Goal: Information Seeking & Learning: Find specific fact

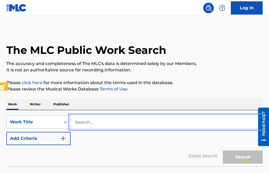
click at [74, 122] on input "Search..." at bounding box center [166, 122] width 192 height 13
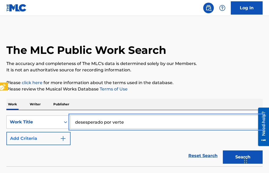
type input "desesperado por verte"
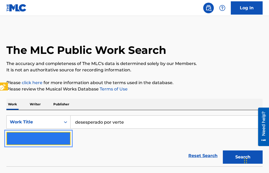
click at [65, 139] on img "Search Form" at bounding box center [63, 138] width 6 height 6
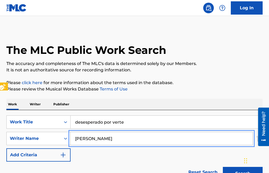
type input "ramon medina"
click at [6, 148] on button "Add Criteria" at bounding box center [38, 154] width 64 height 13
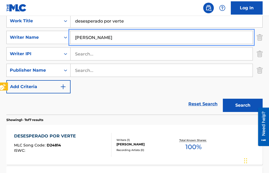
scroll to position [106, 0]
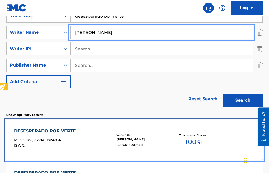
click at [55, 138] on span "D24814" at bounding box center [54, 140] width 14 height 5
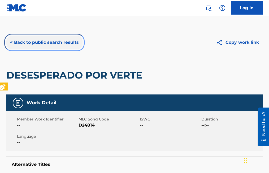
click at [9, 42] on button "< Back to public search results" at bounding box center [44, 42] width 76 height 13
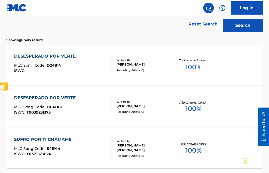
scroll to position [185, 0]
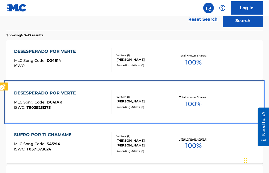
click at [51, 102] on span "DC4IAK" at bounding box center [54, 102] width 15 height 5
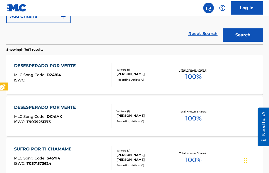
scroll to position [169, 0]
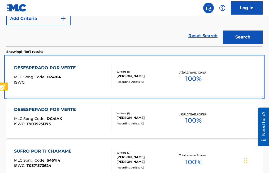
click at [58, 77] on span "D24814" at bounding box center [54, 76] width 14 height 5
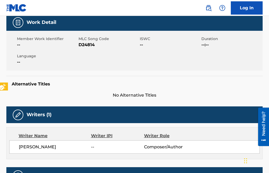
scroll to position [79, 0]
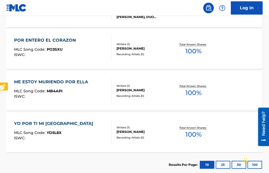
scroll to position [365, 0]
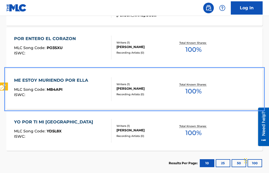
click at [56, 88] on span "MB4API" at bounding box center [55, 89] width 16 height 5
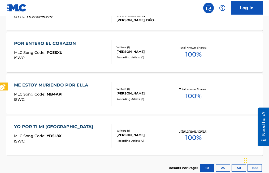
scroll to position [316, 0]
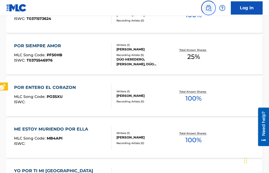
click at [209, 8] on img "Page Menu" at bounding box center [208, 8] width 6 height 6
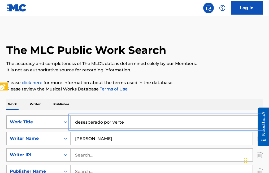
drag, startPoint x: 137, startPoint y: 122, endPoint x: 53, endPoint y: 126, distance: 83.6
type input "el dia de tu boda"
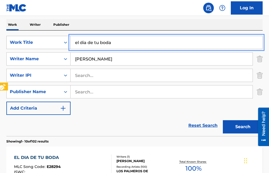
scroll to position [106, 0]
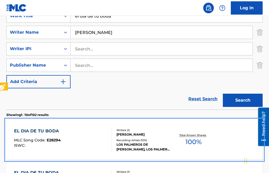
click at [51, 138] on span "E28294" at bounding box center [54, 140] width 14 height 5
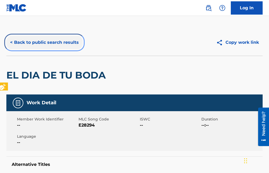
click at [11, 42] on button "< Back to public search results" at bounding box center [44, 42] width 76 height 13
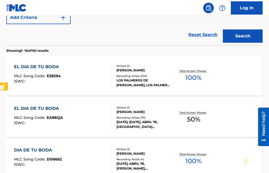
scroll to position [185, 0]
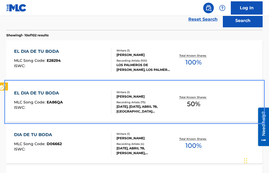
click at [58, 105] on div "MLC Song Code : EA86QA" at bounding box center [38, 102] width 49 height 5
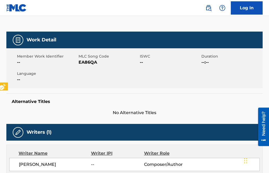
scroll to position [26, 0]
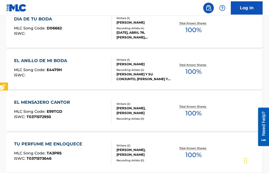
scroll to position [302, 0]
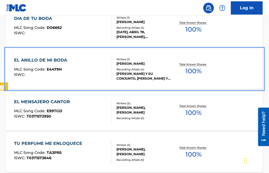
click at [48, 68] on span "E4479H" at bounding box center [54, 69] width 15 height 5
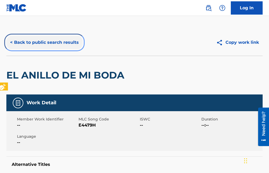
click at [10, 42] on button "< Back to public search results" at bounding box center [44, 42] width 76 height 13
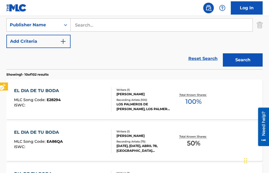
scroll to position [126, 0]
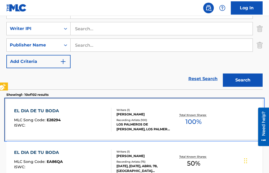
click at [53, 117] on div "EL DIA DE TU BODA MLC Song Code : E28294 ISWC :" at bounding box center [37, 120] width 47 height 24
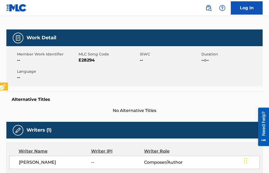
scroll to position [53, 0]
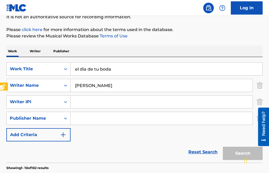
scroll to position [189, 0]
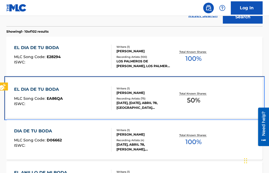
click at [55, 100] on span "EA86QA" at bounding box center [55, 98] width 16 height 5
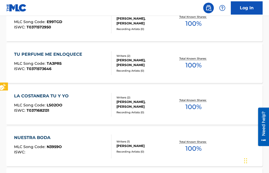
scroll to position [411, 0]
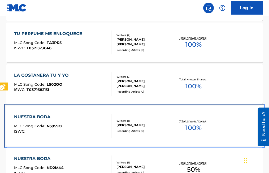
click at [53, 125] on span "N3959O" at bounding box center [54, 125] width 15 height 5
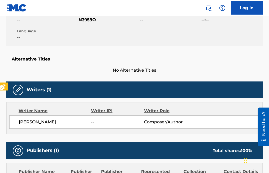
scroll to position [79, 0]
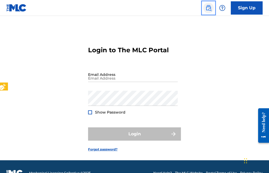
click at [206, 9] on img "Page Menu" at bounding box center [208, 8] width 6 height 6
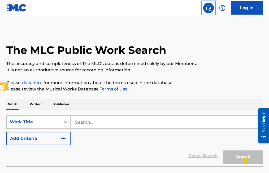
scroll to position [13, 0]
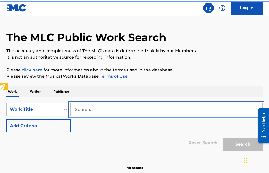
click at [73, 107] on input "Search..." at bounding box center [166, 109] width 192 height 13
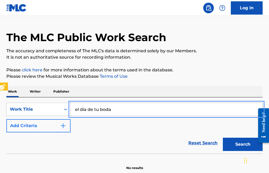
type input "el dia de tu boda"
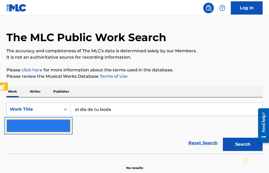
click at [67, 123] on button "Add Criteria" at bounding box center [38, 125] width 64 height 13
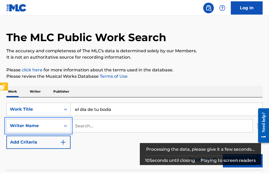
scroll to position [183, 0]
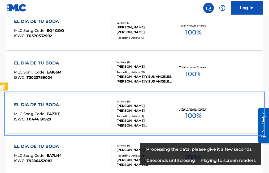
click at [76, 126] on div "EL DIA DE TU BODA MLC Song Code : EA73IT ISWC : T0446191929 Writers ( 1 ) PABLO…" at bounding box center [134, 114] width 256 height 40
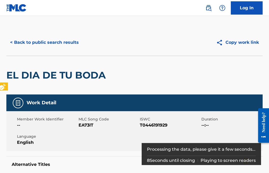
scroll to position [214, 0]
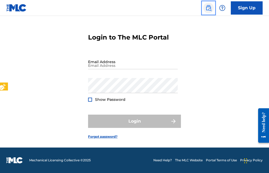
scroll to position [13, 0]
click at [211, 9] on img "Page Menu" at bounding box center [208, 8] width 6 height 6
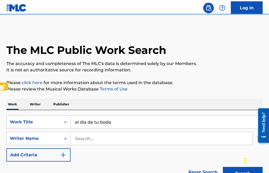
scroll to position [16, 0]
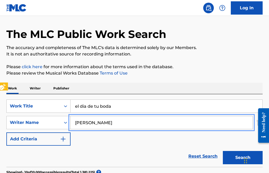
type input "ramon medina"
click at [223, 151] on button "Search" at bounding box center [243, 157] width 40 height 13
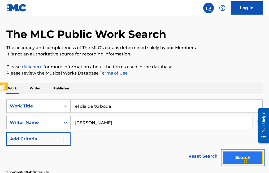
click at [241, 157] on button "Search" at bounding box center [243, 157] width 40 height 13
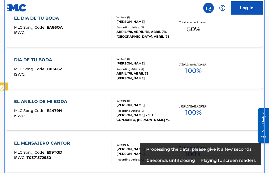
scroll to position [236, 0]
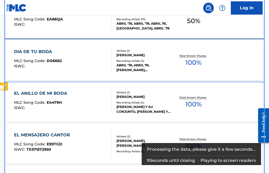
click at [47, 62] on span "D06662" at bounding box center [54, 60] width 15 height 5
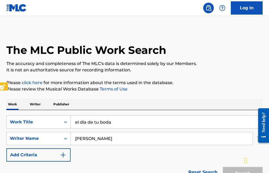
scroll to position [266, 0]
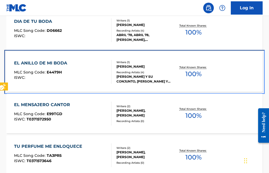
click at [56, 71] on span "E4479H" at bounding box center [54, 72] width 15 height 5
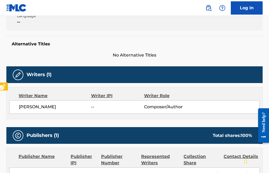
scroll to position [132, 0]
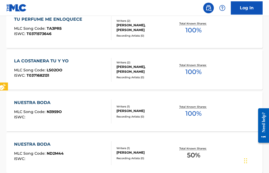
scroll to position [402, 0]
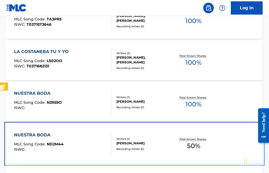
click at [58, 143] on span "ND2M44" at bounding box center [55, 144] width 17 height 5
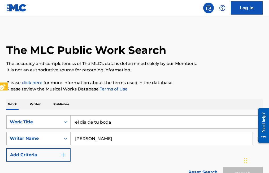
scroll to position [432, 0]
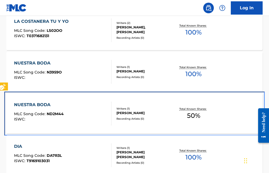
click at [58, 114] on span "ND2M44" at bounding box center [55, 113] width 17 height 5
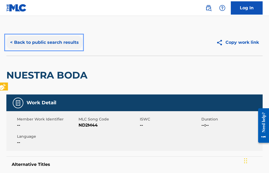
click at [11, 43] on button "< Back to public search results" at bounding box center [44, 42] width 76 height 13
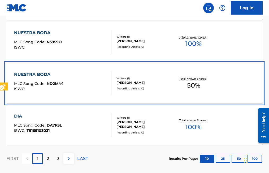
click at [55, 83] on span "ND2M44" at bounding box center [55, 83] width 17 height 5
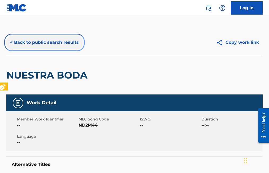
click at [11, 41] on button "< Back to public search results" at bounding box center [44, 42] width 76 height 13
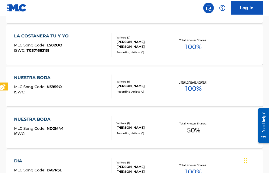
scroll to position [410, 0]
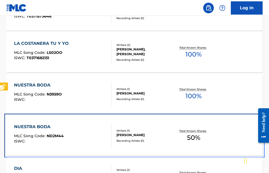
click at [52, 137] on span "ND2M44" at bounding box center [55, 135] width 17 height 5
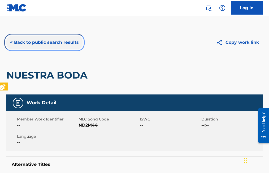
click at [10, 42] on button "< Back to public search results" at bounding box center [44, 42] width 76 height 13
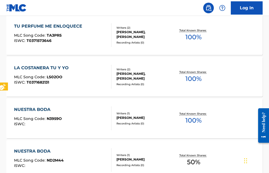
scroll to position [361, 0]
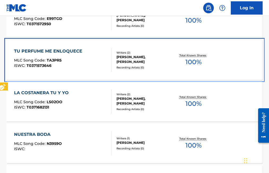
click at [57, 59] on span "TA3PR5" at bounding box center [54, 60] width 15 height 5
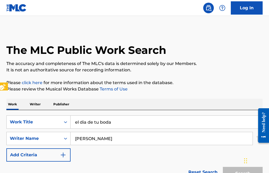
scroll to position [391, 0]
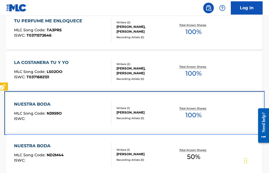
click at [55, 112] on span "N3959O" at bounding box center [54, 113] width 15 height 5
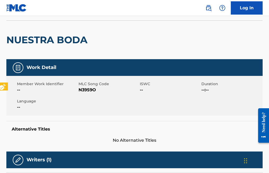
scroll to position [26, 0]
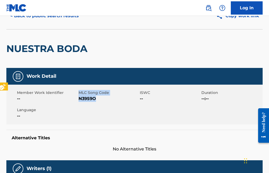
drag, startPoint x: 78, startPoint y: 92, endPoint x: 112, endPoint y: 97, distance: 33.7
click at [112, 97] on div "MLC Song Code MLC Song Code - N3959O" at bounding box center [108, 96] width 61 height 12
copy div "MLC Song Code MLC Song Code - N3959O"
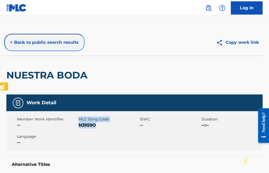
click at [10, 42] on button "< Back to public search results" at bounding box center [44, 42] width 76 height 13
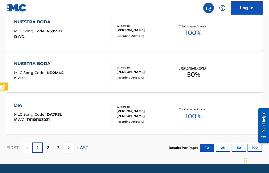
scroll to position [474, 0]
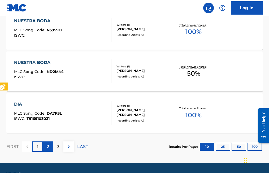
click at [47, 145] on p "2" at bounding box center [48, 146] width 2 height 6
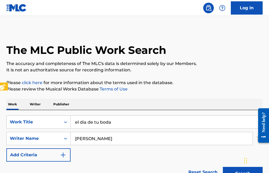
scroll to position [26, 0]
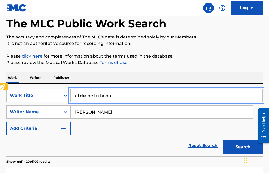
drag, startPoint x: 117, startPoint y: 96, endPoint x: 71, endPoint y: 94, distance: 46.1
type input "nuestro aniversario"
click at [6, 122] on button "Add Criteria" at bounding box center [38, 128] width 64 height 13
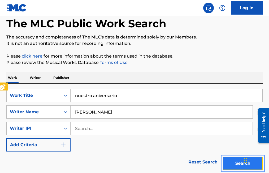
click at [235, 165] on button "Search" at bounding box center [243, 163] width 40 height 13
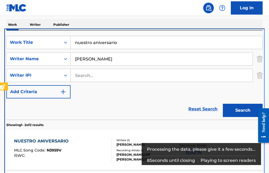
scroll to position [110, 0]
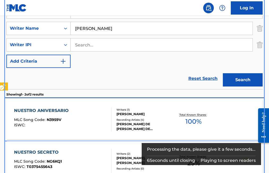
click at [52, 119] on span "N3959V" at bounding box center [54, 119] width 15 height 5
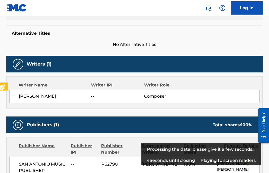
scroll to position [132, 0]
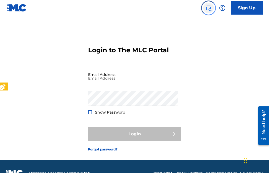
click at [206, 7] on img "Page Menu" at bounding box center [208, 8] width 6 height 6
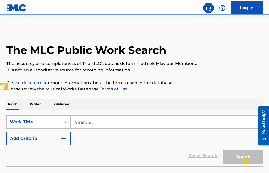
scroll to position [13, 0]
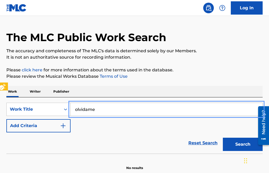
type input "olvidame"
click at [6, 119] on button "Add Criteria" at bounding box center [38, 125] width 64 height 13
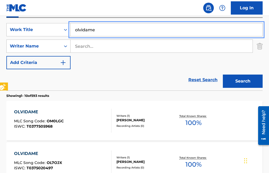
scroll to position [39, 0]
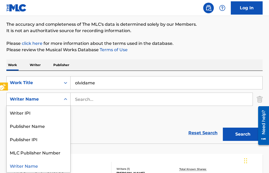
click at [64, 99] on icon "Search Form" at bounding box center [65, 98] width 5 height 5
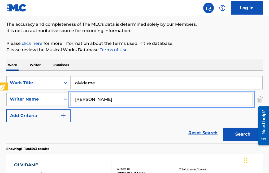
type input "ramon medina"
click at [6, 109] on button "Add Criteria" at bounding box center [38, 115] width 64 height 13
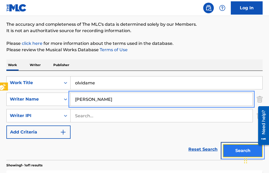
click at [240, 150] on button "Search" at bounding box center [243, 150] width 40 height 13
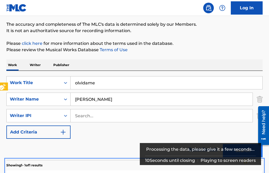
scroll to position [101, 0]
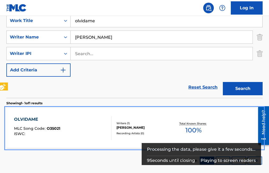
click at [53, 129] on span "O35021" at bounding box center [54, 128] width 14 height 5
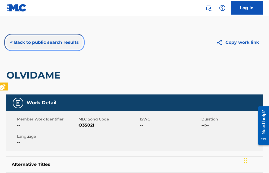
click at [12, 43] on button "< Back to public search results" at bounding box center [44, 42] width 76 height 13
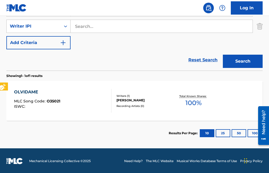
scroll to position [129, 0]
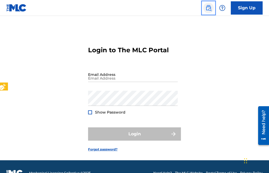
click at [207, 10] on img "Page Menu" at bounding box center [208, 8] width 6 height 6
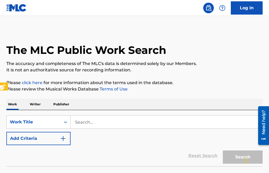
scroll to position [13, 0]
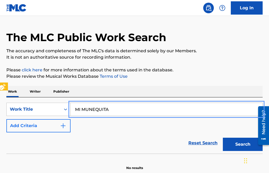
type input "MI MUNEQUITA"
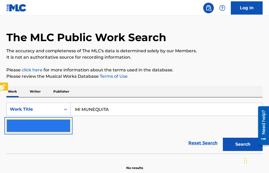
click at [70, 125] on button "Add Criteria" at bounding box center [38, 125] width 64 height 13
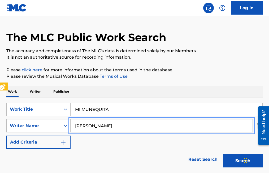
type input "[PERSON_NAME]"
click at [6, 135] on button "Add Criteria" at bounding box center [38, 141] width 64 height 13
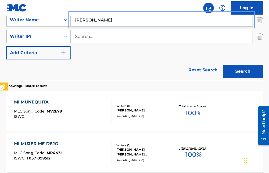
scroll to position [119, 0]
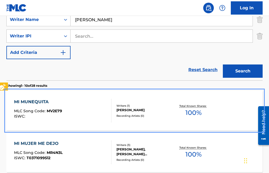
click at [52, 109] on span "MV2E79" at bounding box center [54, 110] width 15 height 5
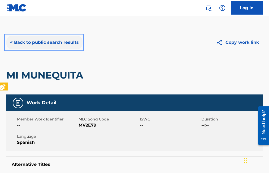
click at [10, 42] on button "< Back to public search results" at bounding box center [44, 42] width 76 height 13
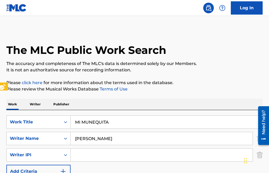
scroll to position [165, 0]
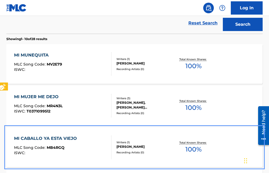
click at [61, 149] on span "MB4RGQ" at bounding box center [56, 147] width 18 height 5
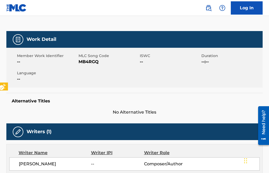
scroll to position [26, 0]
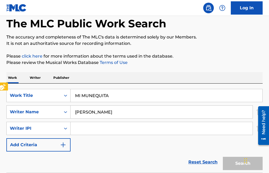
scroll to position [212, 0]
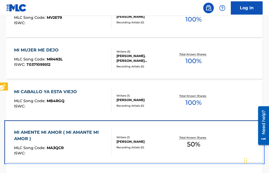
click at [65, 149] on div "MLC Song Code : MA3QCR" at bounding box center [60, 148] width 93 height 5
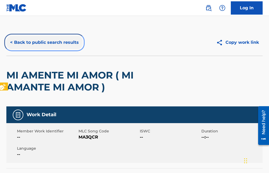
click at [11, 42] on button "< Back to public search results" at bounding box center [44, 42] width 76 height 13
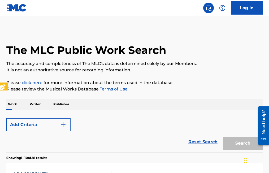
scroll to position [259, 0]
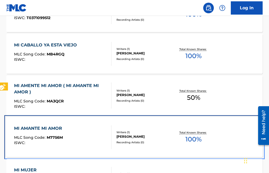
click at [54, 138] on span "M7756M" at bounding box center [55, 137] width 16 height 5
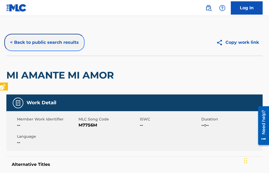
click at [11, 42] on button "< Back to public search results" at bounding box center [44, 42] width 76 height 13
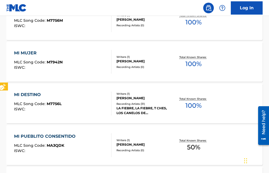
scroll to position [385, 0]
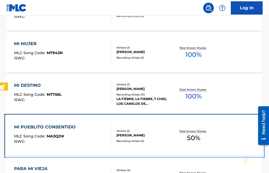
click at [53, 134] on span "MA3QDK" at bounding box center [55, 136] width 17 height 5
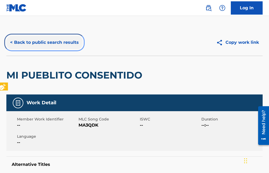
click at [12, 42] on button "< Back to public search results" at bounding box center [44, 42] width 76 height 13
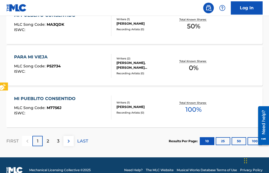
scroll to position [506, 0]
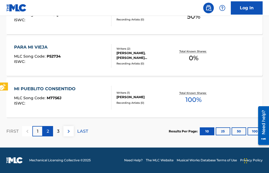
click at [48, 129] on p "2" at bounding box center [48, 131] width 2 height 6
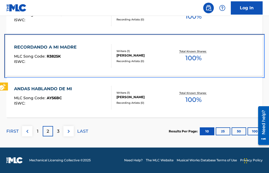
click at [54, 57] on span "R3825K" at bounding box center [54, 56] width 14 height 5
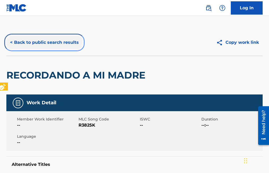
click at [11, 43] on button "< Back to public search results" at bounding box center [44, 42] width 76 height 13
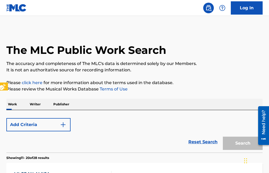
scroll to position [506, 0]
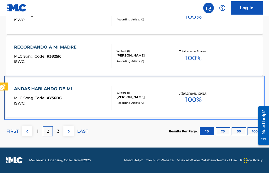
click at [54, 98] on span "AY56BC" at bounding box center [54, 97] width 15 height 5
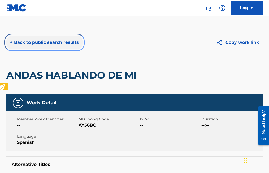
click at [11, 42] on button "< Back to public search results" at bounding box center [44, 42] width 76 height 13
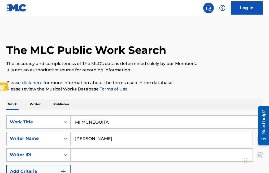
scroll to position [506, 0]
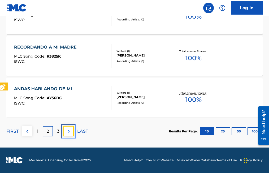
click at [68, 132] on img at bounding box center [68, 131] width 6 height 6
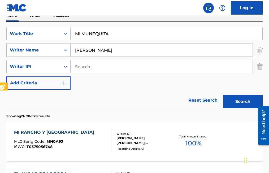
scroll to position [423, 0]
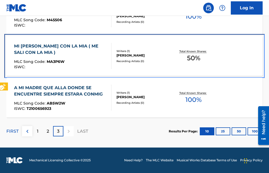
click at [59, 61] on span "MA3P6W" at bounding box center [56, 61] width 18 height 5
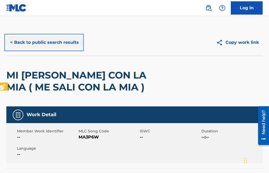
click at [11, 42] on button "< Back to public search results" at bounding box center [44, 42] width 76 height 13
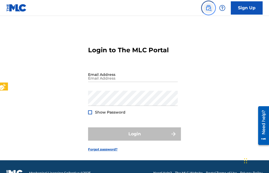
click at [210, 8] on img "Page Menu" at bounding box center [208, 8] width 6 height 6
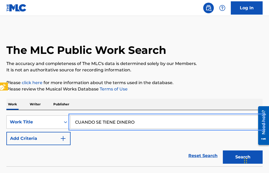
type input "CUANDO SE TIENE DINERO"
click at [223, 150] on button "Search" at bounding box center [243, 156] width 40 height 13
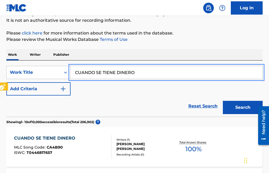
scroll to position [53, 0]
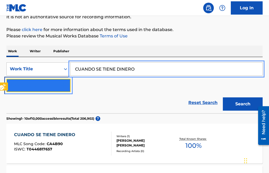
click at [62, 83] on img "Search Form" at bounding box center [63, 85] width 6 height 6
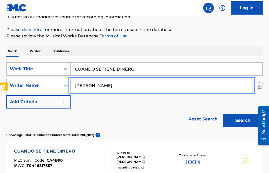
click at [223, 114] on button "Search" at bounding box center [243, 120] width 40 height 13
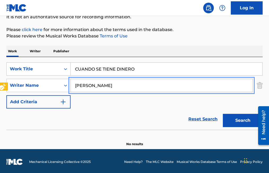
scroll to position [55, 0]
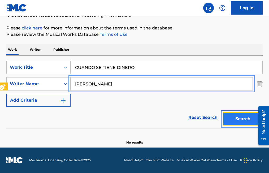
click at [245, 118] on button "Search" at bounding box center [243, 118] width 40 height 13
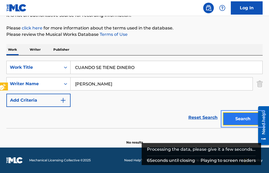
click at [245, 118] on button "Search" at bounding box center [243, 118] width 40 height 13
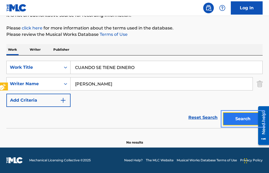
click at [237, 118] on button "Search" at bounding box center [243, 118] width 40 height 13
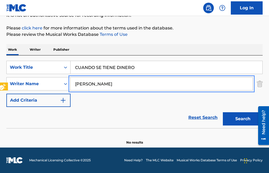
click at [110, 84] on input "RAMON MEINA" at bounding box center [161, 83] width 182 height 13
type input "RAMON MEINA TREVINO"
click at [223, 112] on button "Search" at bounding box center [243, 118] width 40 height 13
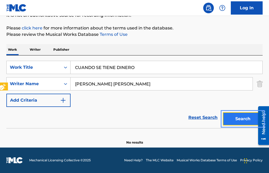
click at [237, 121] on button "Search" at bounding box center [243, 118] width 40 height 13
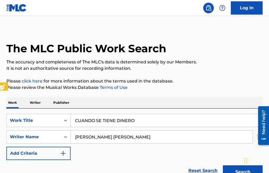
scroll to position [0, 0]
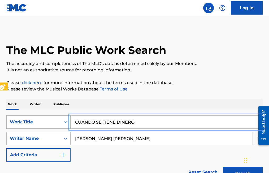
drag, startPoint x: 136, startPoint y: 123, endPoint x: 58, endPoint y: 127, distance: 78.5
click at [58, 127] on div "SearchWithCriteria603f6ec8-e0c2-4074-81e4-7c56f0c302ef Work Title CUANDO SE TIE…" at bounding box center [134, 121] width 256 height 13
click at [223, 167] on button "Search" at bounding box center [243, 173] width 40 height 13
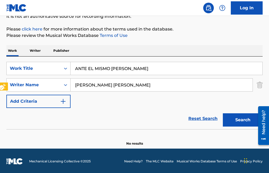
scroll to position [55, 0]
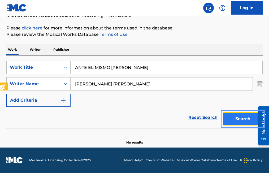
click at [240, 119] on button "Search" at bounding box center [243, 118] width 40 height 13
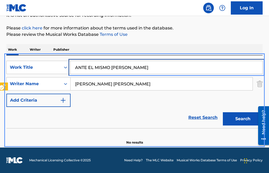
click at [123, 67] on input "ANTE EL MISMO CRUSIFIJO" at bounding box center [166, 67] width 192 height 13
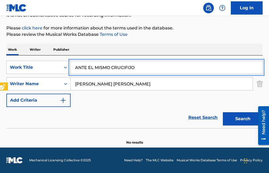
click at [223, 112] on button "Search" at bounding box center [243, 118] width 40 height 13
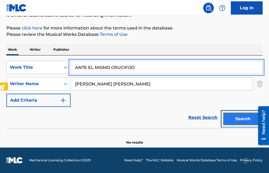
click at [246, 118] on button "Search" at bounding box center [243, 118] width 40 height 13
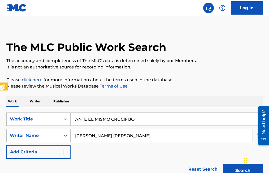
scroll to position [0, 0]
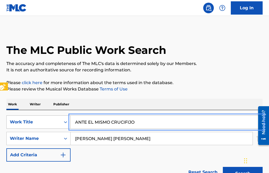
drag, startPoint x: 140, startPoint y: 122, endPoint x: 51, endPoint y: 120, distance: 89.3
click at [51, 120] on div "SearchWithCriteria603f6ec8-e0c2-4074-81e4-7c56f0c302ef Work Title ANTE EL MISMO…" at bounding box center [134, 121] width 256 height 13
click at [223, 167] on button "Search" at bounding box center [243, 173] width 40 height 13
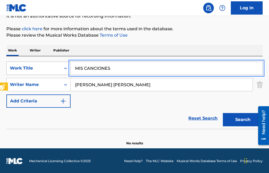
scroll to position [55, 0]
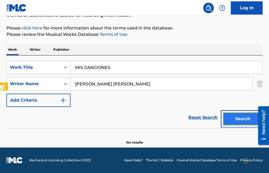
click at [241, 118] on button "Search" at bounding box center [243, 118] width 40 height 13
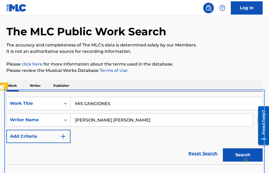
scroll to position [0, 0]
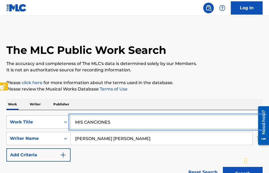
drag, startPoint x: 131, startPoint y: 121, endPoint x: 40, endPoint y: 116, distance: 91.0
click at [41, 116] on div "SearchWithCriteria603f6ec8-e0c2-4074-81e4-7c56f0c302ef Work Title MIS CANCIONES" at bounding box center [134, 121] width 256 height 13
type input "MORENA DEMIS AMORES"
click at [223, 167] on button "Search" at bounding box center [243, 173] width 40 height 13
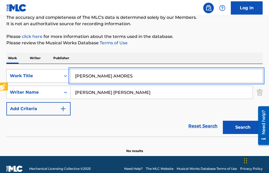
scroll to position [55, 0]
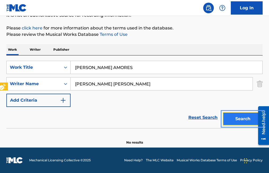
click at [236, 118] on button "Search" at bounding box center [243, 118] width 40 height 13
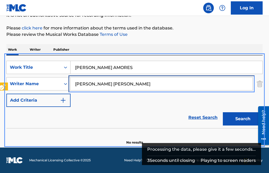
click at [100, 83] on input "RAMON MEINA TREVINO" at bounding box center [161, 83] width 182 height 13
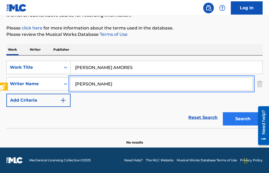
type input "[PERSON_NAME]"
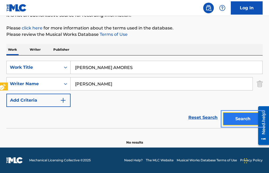
click at [240, 118] on button "Search" at bounding box center [243, 118] width 40 height 13
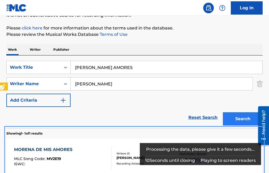
scroll to position [85, 0]
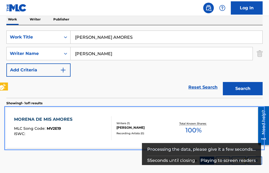
click at [51, 127] on span "MV2E19" at bounding box center [54, 128] width 14 height 5
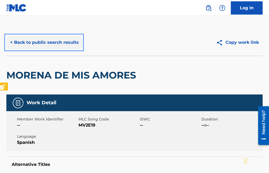
click at [11, 41] on button "< Back to public search results" at bounding box center [44, 42] width 76 height 13
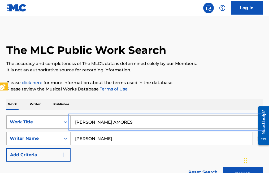
drag, startPoint x: 133, startPoint y: 121, endPoint x: 64, endPoint y: 118, distance: 69.8
type input "NO TE VAYAS"
click at [223, 167] on button "Search" at bounding box center [243, 173] width 40 height 13
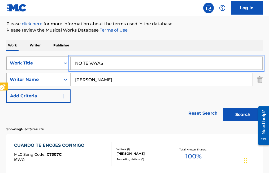
scroll to position [79, 0]
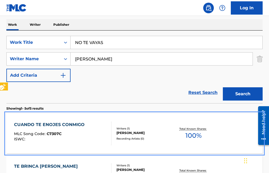
click at [127, 139] on div "Recording Artists ( 0 )" at bounding box center [144, 138] width 56 height 4
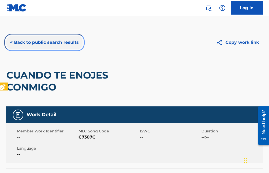
click at [12, 42] on button "< Back to public search results" at bounding box center [44, 42] width 76 height 13
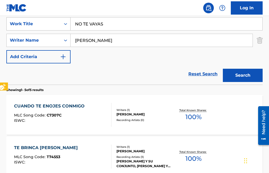
scroll to position [106, 0]
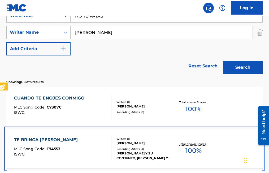
click at [56, 148] on span "T74553" at bounding box center [54, 148] width 14 height 5
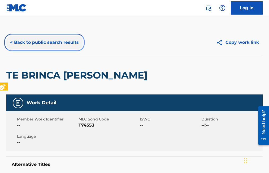
click at [12, 43] on button "< Back to public search results" at bounding box center [44, 42] width 76 height 13
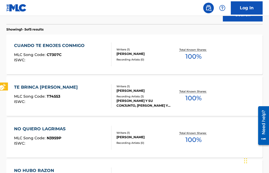
scroll to position [159, 0]
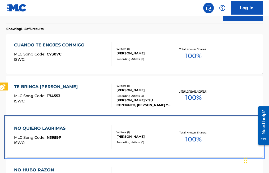
click at [53, 135] on span "N3959P" at bounding box center [54, 137] width 15 height 5
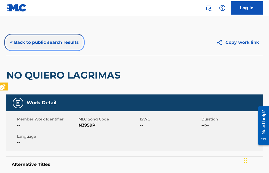
click at [12, 44] on button "< Back to public search results" at bounding box center [44, 42] width 76 height 13
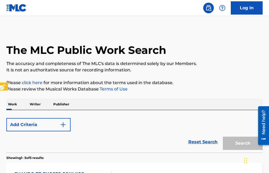
scroll to position [189, 0]
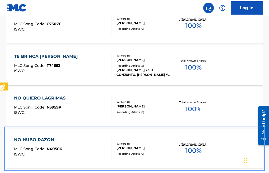
click at [54, 149] on span "N40506" at bounding box center [54, 148] width 15 height 5
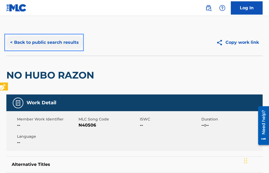
click at [11, 42] on button "< Back to public search results" at bounding box center [44, 42] width 76 height 13
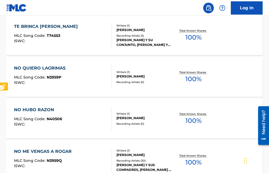
scroll to position [219, 0]
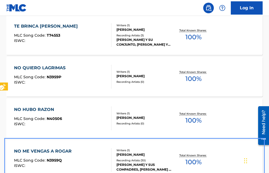
click at [51, 158] on span "N3959Q" at bounding box center [54, 160] width 15 height 5
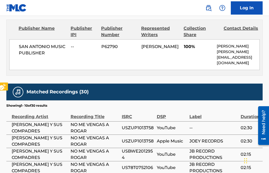
scroll to position [265, 0]
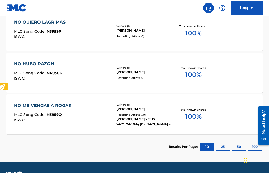
scroll to position [250, 0]
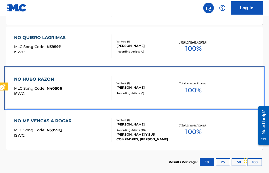
click at [58, 88] on span "N40506" at bounding box center [54, 88] width 15 height 5
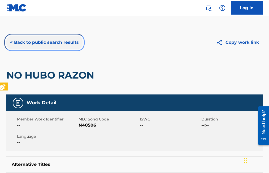
click at [12, 41] on button "< Back to public search results" at bounding box center [44, 42] width 76 height 13
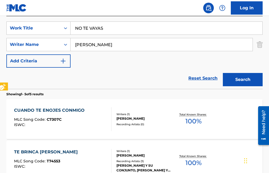
scroll to position [67, 0]
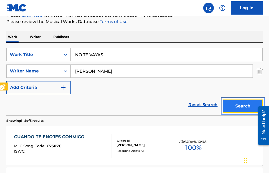
click at [245, 105] on button "Search" at bounding box center [243, 105] width 40 height 13
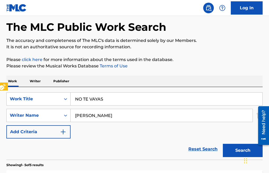
scroll to position [14, 0]
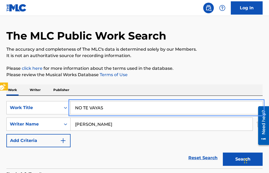
drag, startPoint x: 121, startPoint y: 106, endPoint x: 56, endPoint y: 99, distance: 65.3
type input "CADA QUIEN POR SU CAMINO"
click at [223, 152] on button "Search" at bounding box center [243, 158] width 40 height 13
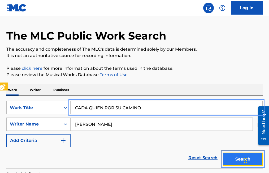
click at [235, 160] on button "Search" at bounding box center [243, 158] width 40 height 13
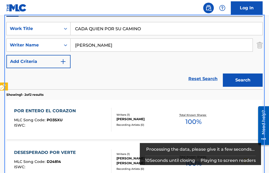
scroll to position [75, 0]
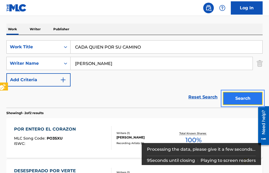
click at [250, 96] on button "Search" at bounding box center [243, 98] width 40 height 13
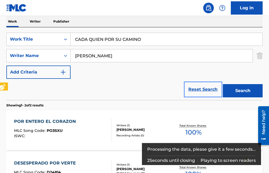
scroll to position [73, 0]
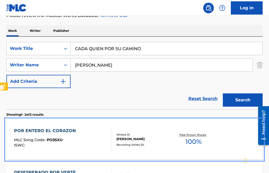
click at [49, 139] on span "PO3SXU" at bounding box center [55, 139] width 16 height 5
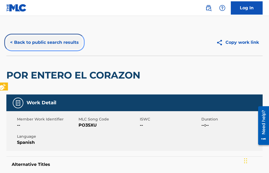
click at [11, 42] on button "< Back to public search results" at bounding box center [44, 42] width 76 height 13
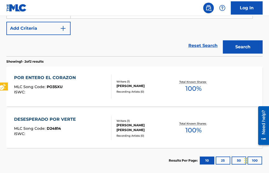
scroll to position [153, 0]
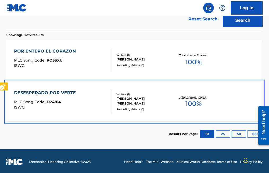
click at [56, 102] on span "D24814" at bounding box center [54, 101] width 14 height 5
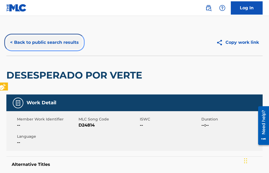
click at [13, 43] on button "< Back to public search results" at bounding box center [44, 42] width 76 height 13
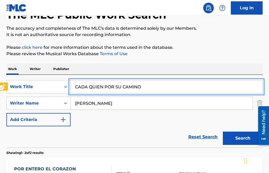
scroll to position [53, 0]
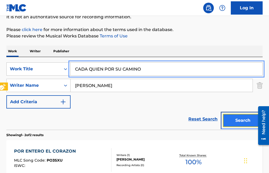
click at [242, 122] on button "Search" at bounding box center [243, 120] width 40 height 13
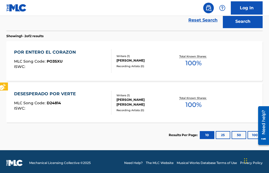
scroll to position [154, 0]
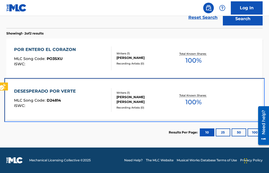
click at [52, 102] on span "D24814" at bounding box center [54, 100] width 14 height 5
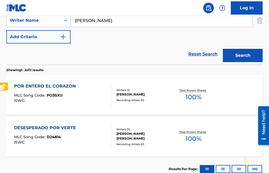
scroll to position [154, 0]
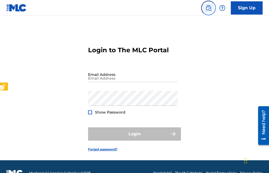
click at [208, 10] on img "Page Menu" at bounding box center [208, 8] width 6 height 6
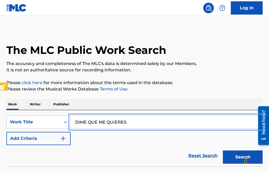
type input "DIME QUE ME QUIERES"
click at [6, 132] on button "Add Criteria" at bounding box center [38, 138] width 64 height 13
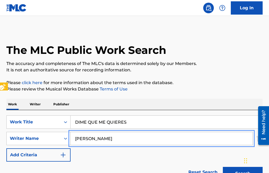
type input "[PERSON_NAME]"
click at [6, 148] on button "Add Criteria" at bounding box center [38, 154] width 64 height 13
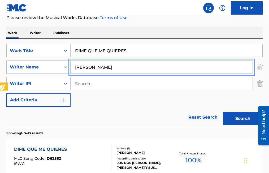
scroll to position [79, 0]
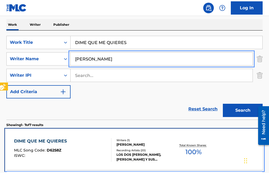
click at [55, 149] on span "D6258Z" at bounding box center [54, 150] width 15 height 5
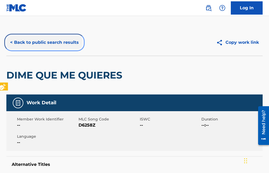
click at [11, 43] on button "< Back to public search results" at bounding box center [44, 42] width 76 height 13
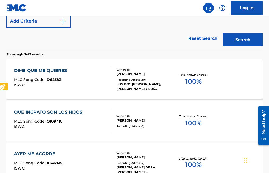
scroll to position [159, 0]
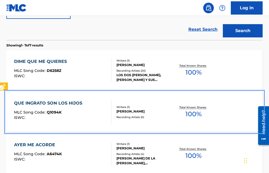
click at [54, 112] on span "Q1094K" at bounding box center [54, 112] width 15 height 5
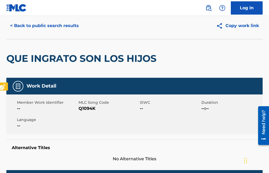
scroll to position [8, 0]
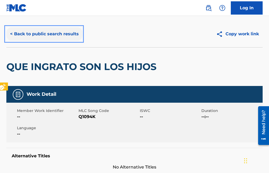
click at [12, 33] on button "< Back to public search results" at bounding box center [44, 33] width 76 height 13
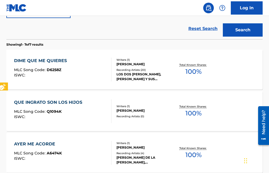
scroll to position [153, 0]
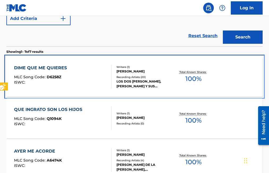
click at [55, 76] on span "D6258Z" at bounding box center [54, 76] width 15 height 5
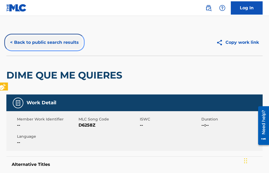
click at [12, 41] on button "< Back to public search results" at bounding box center [44, 42] width 76 height 13
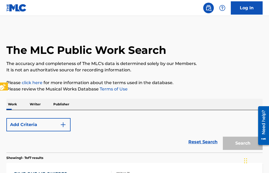
scroll to position [199, 0]
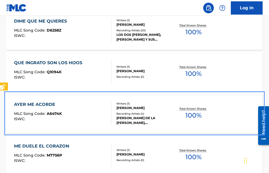
click at [56, 112] on span "A6474K" at bounding box center [54, 113] width 15 height 5
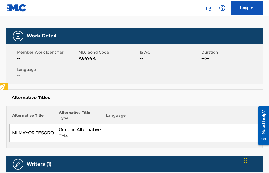
scroll to position [53, 0]
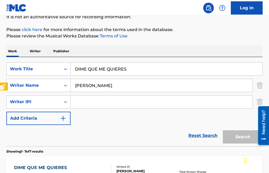
scroll to position [246, 0]
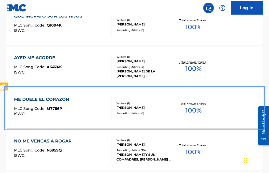
click at [54, 107] on span "M7756P" at bounding box center [54, 108] width 15 height 5
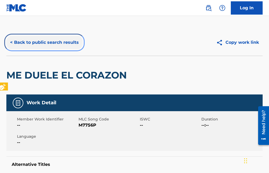
click at [10, 41] on button "< Back to public search results" at bounding box center [44, 42] width 76 height 13
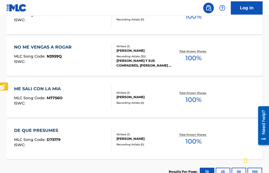
scroll to position [346, 0]
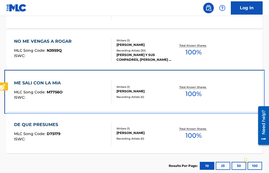
click at [57, 92] on span "M7756O" at bounding box center [55, 92] width 16 height 5
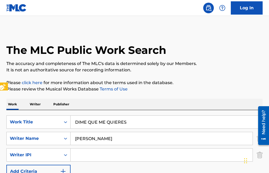
scroll to position [379, 0]
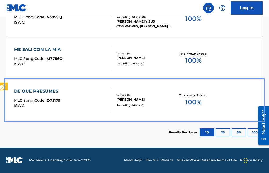
click at [51, 101] on span "D75179" at bounding box center [54, 100] width 14 height 5
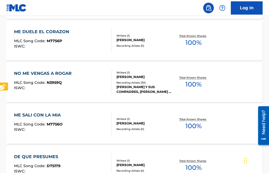
scroll to position [299, 0]
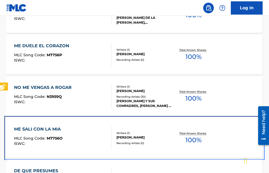
click at [57, 137] on span "M7756O" at bounding box center [55, 138] width 16 height 5
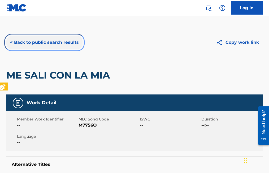
click at [10, 42] on button "< Back to public search results" at bounding box center [44, 42] width 76 height 13
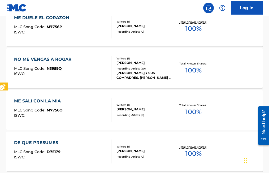
scroll to position [320, 0]
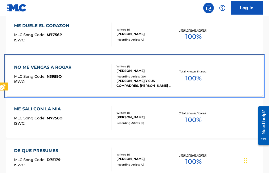
click at [55, 77] on span "N3959Q" at bounding box center [54, 76] width 15 height 5
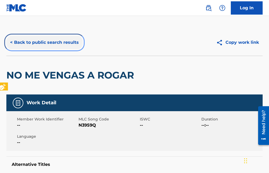
click at [11, 43] on button "< Back to public search results" at bounding box center [44, 42] width 76 height 13
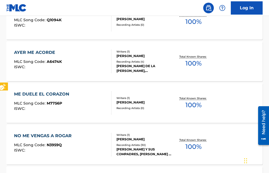
scroll to position [246, 0]
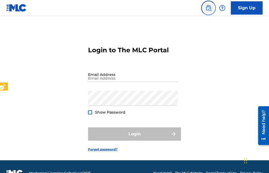
click at [208, 7] on img "Page Menu" at bounding box center [208, 8] width 6 height 6
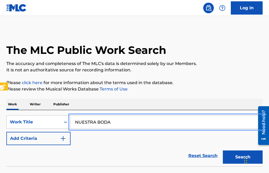
type input "NUESTRA BODA"
click at [223, 150] on button "Search" at bounding box center [243, 156] width 40 height 13
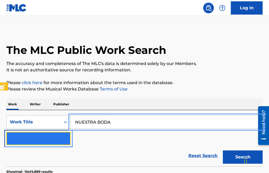
click at [66, 137] on img "Search Form" at bounding box center [63, 138] width 6 height 6
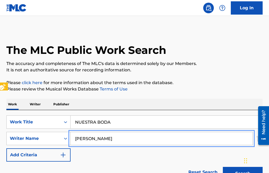
type input "[PERSON_NAME]"
click at [223, 167] on button "Search" at bounding box center [243, 173] width 40 height 13
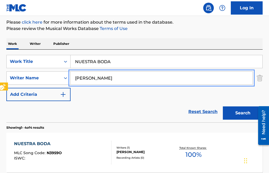
scroll to position [79, 0]
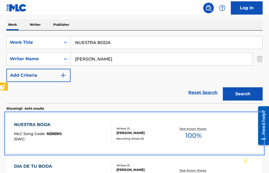
click at [48, 134] on span "N3959O" at bounding box center [54, 133] width 15 height 5
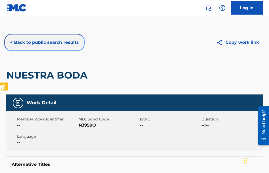
click at [12, 44] on button "< Back to public search results" at bounding box center [44, 42] width 76 height 13
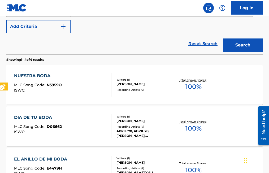
scroll to position [132, 0]
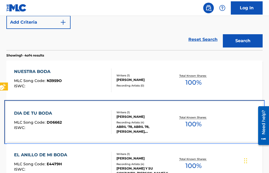
click at [50, 122] on span "D06662" at bounding box center [54, 122] width 15 height 5
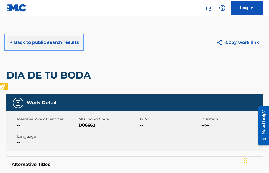
click at [12, 41] on button "< Back to public search results" at bounding box center [44, 42] width 76 height 13
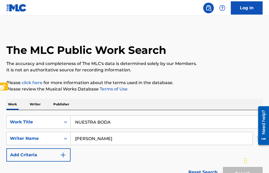
scroll to position [163, 0]
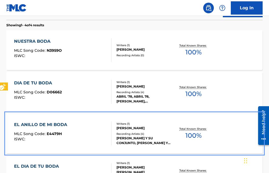
click at [60, 135] on span "E4479H" at bounding box center [54, 133] width 15 height 5
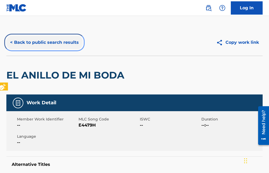
click at [11, 42] on button "< Back to public search results" at bounding box center [44, 42] width 76 height 13
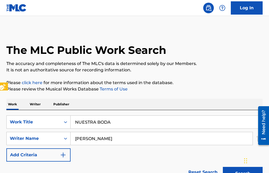
scroll to position [193, 0]
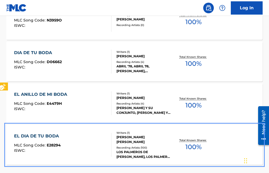
click at [57, 142] on div "EL DIA DE TU BODA MLC Song Code : E28294 ISWC :" at bounding box center [37, 145] width 47 height 24
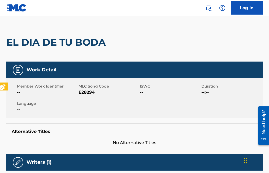
scroll to position [26, 0]
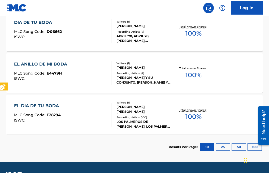
scroll to position [238, 0]
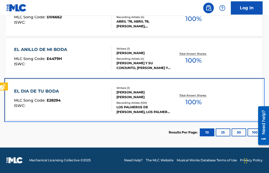
click at [55, 101] on span "E28294" at bounding box center [54, 100] width 14 height 5
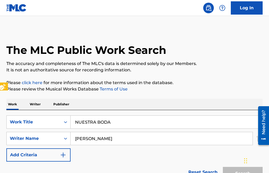
scroll to position [238, 0]
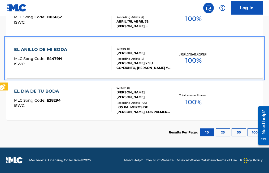
click at [52, 57] on span "E4479H" at bounding box center [54, 58] width 15 height 5
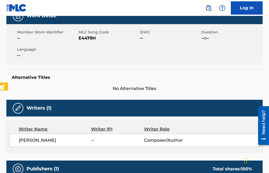
scroll to position [53, 0]
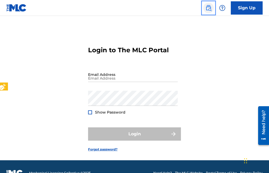
click at [209, 6] on img "Page Menu" at bounding box center [208, 8] width 6 height 6
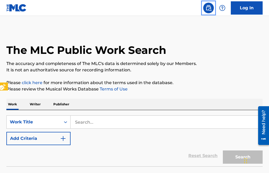
scroll to position [13, 0]
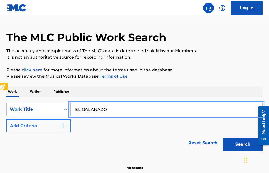
type input "EL GALANAZO"
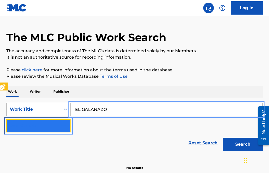
click at [64, 121] on button "Add Criteria" at bounding box center [38, 125] width 64 height 13
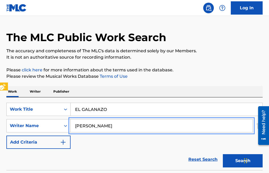
click at [223, 154] on button "Search" at bounding box center [243, 160] width 40 height 13
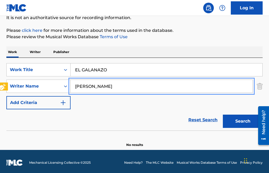
scroll to position [55, 0]
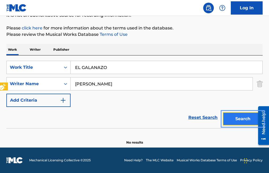
click at [245, 118] on button "Search" at bounding box center [243, 118] width 40 height 13
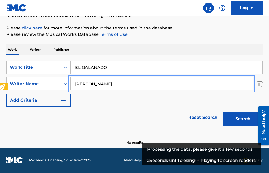
click at [74, 81] on input "AMON MEDINA TREVINO" at bounding box center [161, 83] width 182 height 13
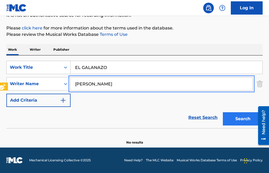
type input "[PERSON_NAME]"
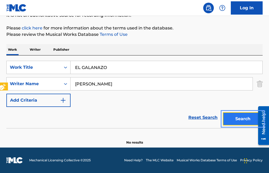
click at [244, 119] on button "Search" at bounding box center [243, 118] width 40 height 13
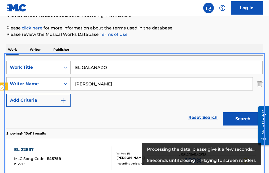
scroll to position [110, 0]
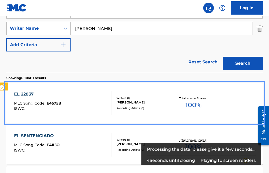
click at [51, 103] on span "E4575B" at bounding box center [54, 103] width 15 height 5
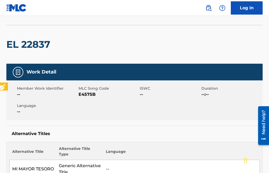
scroll to position [26, 0]
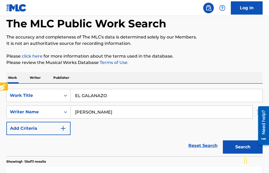
scroll to position [110, 0]
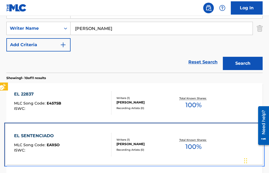
click at [56, 145] on span "EA1I5O" at bounding box center [53, 144] width 13 height 5
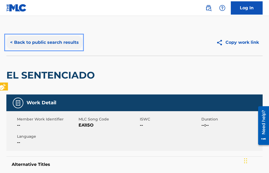
click at [12, 43] on button "< Back to public search results" at bounding box center [44, 42] width 76 height 13
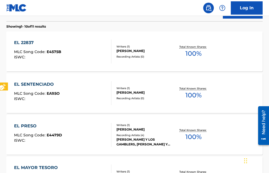
scroll to position [163, 0]
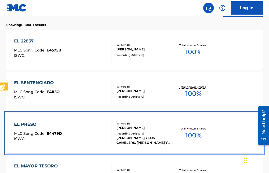
click at [54, 132] on span "E4479D" at bounding box center [54, 133] width 15 height 5
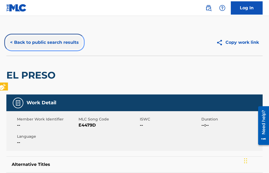
click at [11, 42] on button "< Back to public search results" at bounding box center [44, 42] width 76 height 13
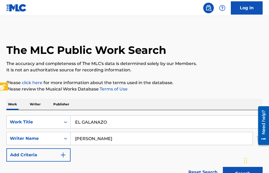
scroll to position [193, 0]
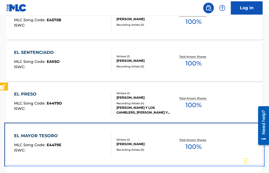
click at [55, 145] on span "E4479E" at bounding box center [54, 144] width 15 height 5
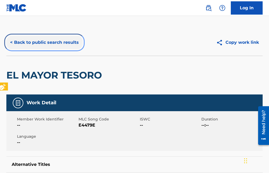
click at [12, 42] on button "< Back to public search results" at bounding box center [44, 42] width 76 height 13
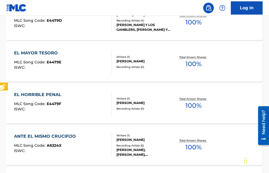
scroll to position [276, 0]
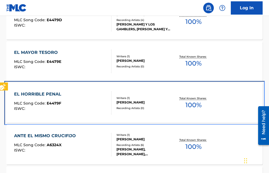
click at [53, 104] on span "E4479F" at bounding box center [54, 103] width 15 height 5
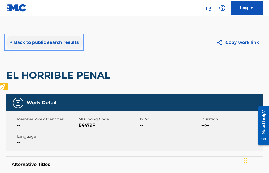
click at [12, 42] on button "< Back to public search results" at bounding box center [44, 42] width 76 height 13
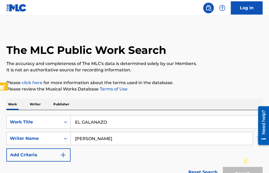
scroll to position [307, 0]
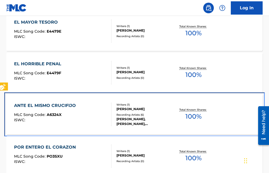
click at [58, 115] on span "A6324X" at bounding box center [54, 114] width 15 height 5
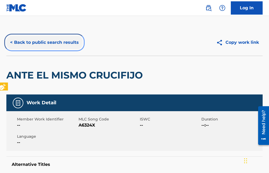
click at [13, 42] on button "< Back to public search results" at bounding box center [44, 42] width 76 height 13
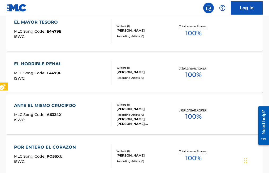
scroll to position [337, 0]
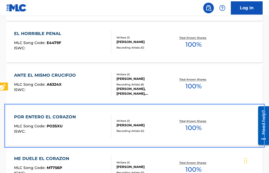
click at [57, 126] on span "PO3SXU" at bounding box center [55, 125] width 16 height 5
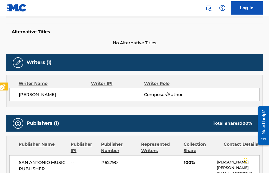
scroll to position [159, 0]
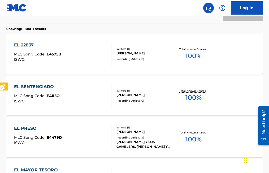
scroll to position [367, 0]
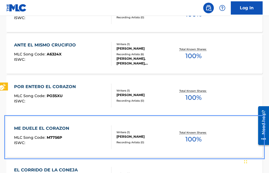
click at [56, 137] on span "M7756P" at bounding box center [54, 137] width 15 height 5
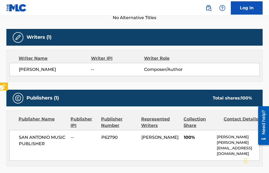
scroll to position [212, 0]
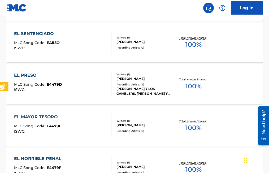
scroll to position [397, 0]
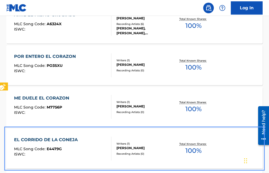
click at [51, 148] on span "E4479G" at bounding box center [54, 148] width 15 height 5
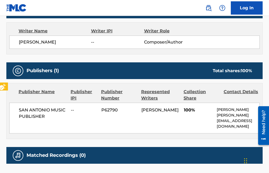
scroll to position [185, 0]
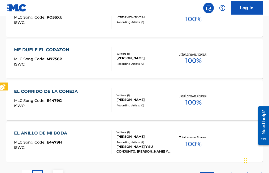
scroll to position [480, 0]
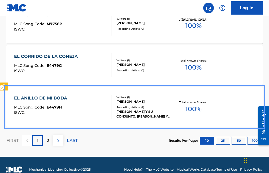
click at [51, 105] on span "E4479H" at bounding box center [54, 107] width 15 height 5
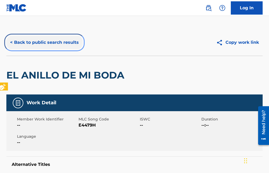
click at [11, 40] on button "< Back to public search results" at bounding box center [44, 42] width 76 height 13
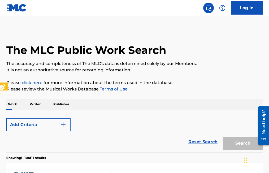
scroll to position [490, 0]
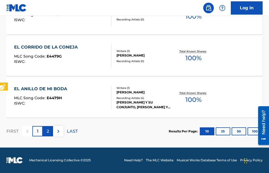
click at [48, 130] on p "2" at bounding box center [48, 131] width 2 height 6
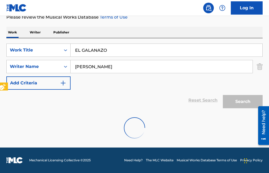
scroll to position [115, 0]
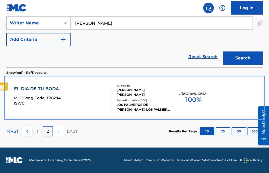
click at [53, 97] on span "E28294" at bounding box center [54, 97] width 14 height 5
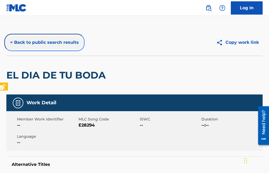
click at [12, 41] on button "< Back to public search results" at bounding box center [44, 42] width 76 height 13
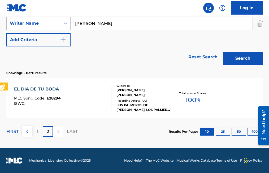
scroll to position [115, 0]
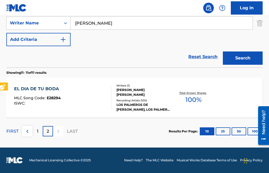
click at [49, 133] on p "2" at bounding box center [48, 131] width 2 height 6
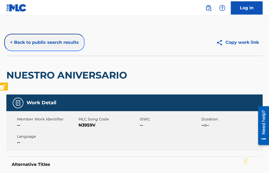
click at [12, 41] on button "< Back to public search results" at bounding box center [44, 42] width 76 height 13
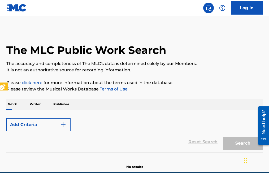
scroll to position [24, 0]
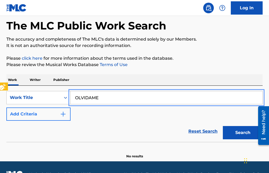
type input "OLVIDAME"
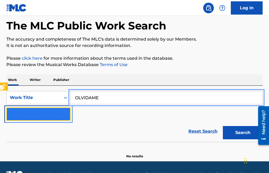
click at [64, 113] on img "Search Form" at bounding box center [63, 114] width 6 height 6
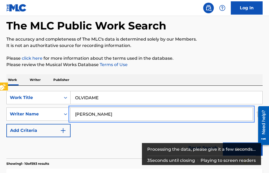
type input "[PERSON_NAME]"
click at [6, 124] on button "Add Criteria" at bounding box center [38, 130] width 64 height 13
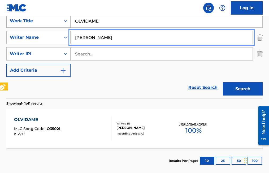
scroll to position [106, 0]
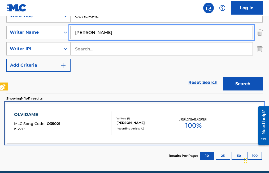
click at [58, 124] on span "O35021" at bounding box center [54, 123] width 14 height 5
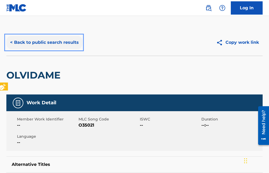
click at [11, 41] on button "< Back to public search results" at bounding box center [44, 42] width 76 height 13
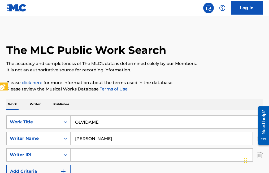
scroll to position [83, 0]
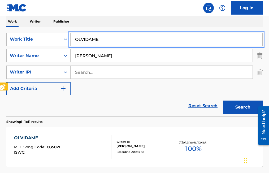
drag, startPoint x: 110, startPoint y: 40, endPoint x: 56, endPoint y: 32, distance: 54.4
type input "PA GATO VIEJO"
click at [223, 100] on button "Search" at bounding box center [243, 106] width 40 height 13
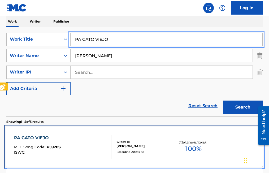
click at [48, 145] on div "PA GATO VIEJO MLC Song Code : P5928S ISWC :" at bounding box center [37, 147] width 47 height 24
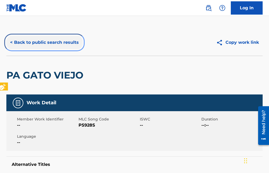
click at [11, 42] on button "< Back to public search results" at bounding box center [44, 42] width 76 height 13
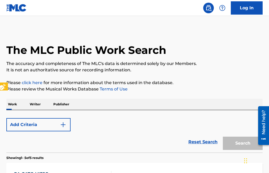
scroll to position [83, 0]
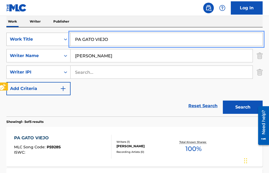
drag, startPoint x: 116, startPoint y: 37, endPoint x: 54, endPoint y: 42, distance: 62.5
type input "PENAL DE LA LOMA"
click at [223, 100] on button "Search" at bounding box center [243, 106] width 40 height 13
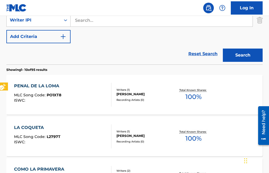
scroll to position [136, 0]
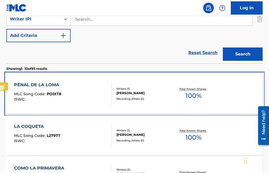
click at [49, 93] on span "PO1XT8" at bounding box center [54, 93] width 15 height 5
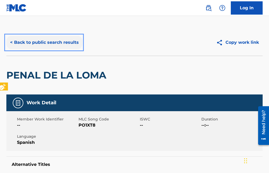
click at [11, 42] on button "< Back to public search results" at bounding box center [44, 42] width 76 height 13
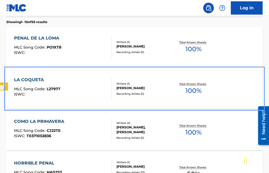
click at [58, 90] on span "L2797T" at bounding box center [54, 88] width 14 height 5
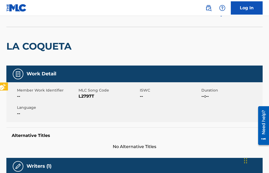
scroll to position [26, 0]
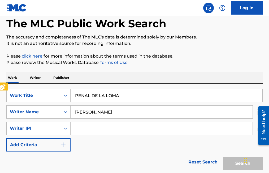
scroll to position [229, 0]
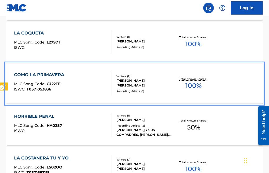
click at [51, 82] on span "CJ22TE" at bounding box center [54, 83] width 14 height 5
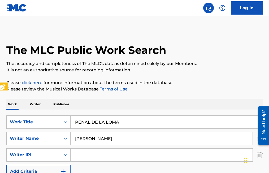
scroll to position [276, 0]
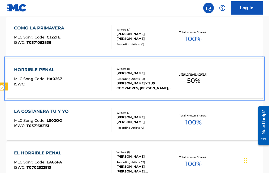
click at [50, 79] on span "HA02S7" at bounding box center [54, 78] width 15 height 5
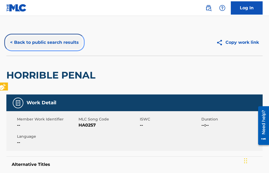
click at [11, 41] on button "< Back to public search results" at bounding box center [44, 42] width 76 height 13
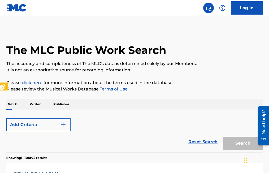
scroll to position [322, 0]
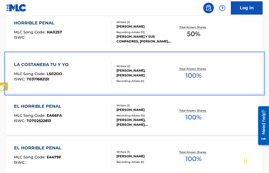
click at [54, 74] on span "LS02OO" at bounding box center [55, 73] width 16 height 5
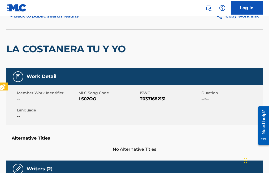
scroll to position [18, 0]
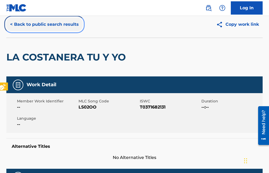
click at [11, 25] on button "< Back to public search results" at bounding box center [44, 24] width 76 height 13
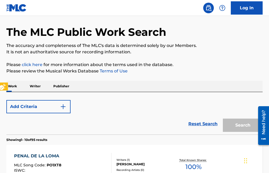
scroll to position [369, 0]
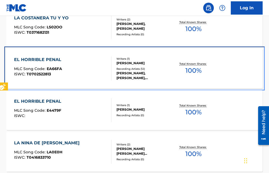
click at [51, 68] on span "EA66FA" at bounding box center [54, 68] width 15 height 5
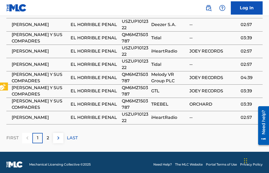
scroll to position [410, 0]
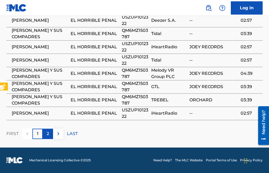
click at [47, 132] on p "2" at bounding box center [48, 133] width 2 height 6
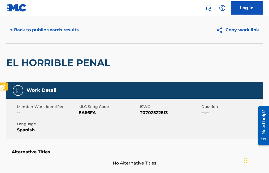
scroll to position [0, 0]
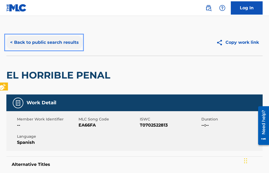
click at [10, 42] on button "< Back to public search results" at bounding box center [44, 42] width 76 height 13
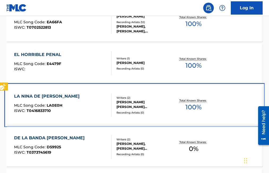
click at [56, 106] on span "LA0E0H" at bounding box center [55, 105] width 16 height 5
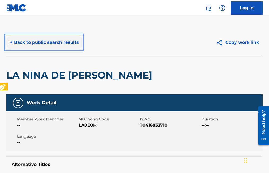
click at [11, 42] on button "< Back to public search results" at bounding box center [44, 42] width 76 height 13
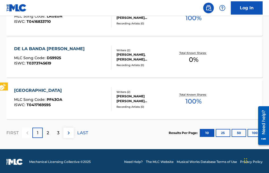
scroll to position [506, 0]
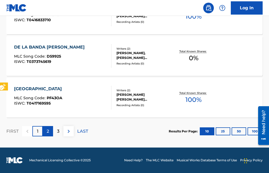
click at [48, 130] on p "2" at bounding box center [48, 131] width 2 height 6
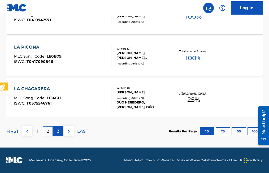
click at [59, 130] on p "3" at bounding box center [58, 131] width 2 height 6
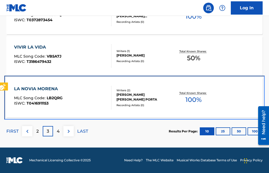
click at [50, 96] on span "LB2QRG" at bounding box center [55, 97] width 16 height 5
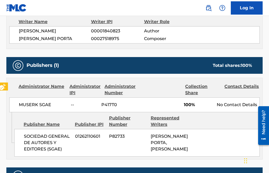
scroll to position [159, 0]
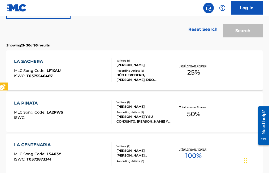
scroll to position [506, 0]
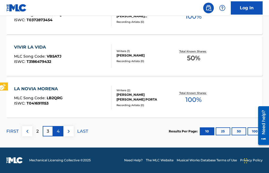
click at [58, 131] on p "4" at bounding box center [58, 131] width 3 height 6
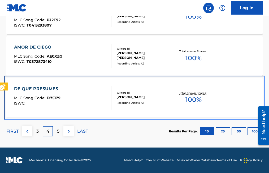
click at [51, 97] on span "D75179" at bounding box center [54, 97] width 14 height 5
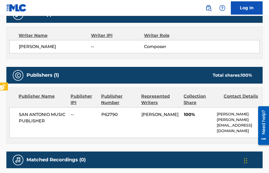
scroll to position [185, 0]
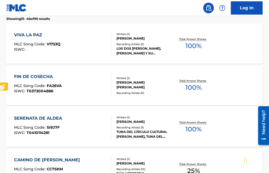
scroll to position [506, 0]
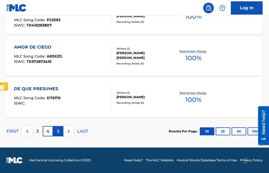
click at [59, 129] on p "5" at bounding box center [58, 131] width 2 height 6
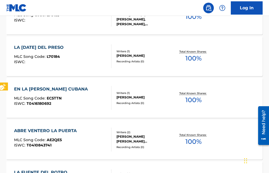
scroll to position [400, 0]
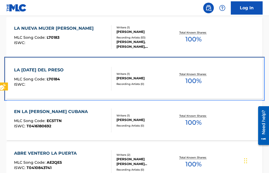
click at [55, 79] on span "L70184" at bounding box center [53, 79] width 13 height 5
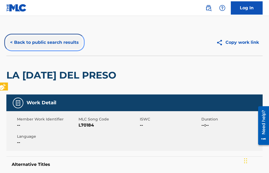
click at [11, 42] on button "< Back to public search results" at bounding box center [44, 42] width 76 height 13
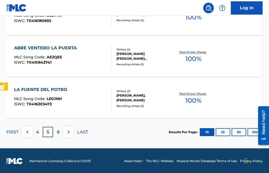
scroll to position [506, 0]
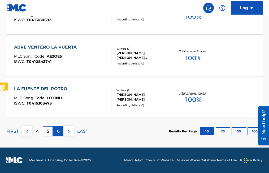
click at [60, 131] on div "6" at bounding box center [58, 131] width 10 height 10
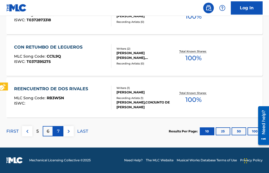
click at [60, 132] on div "7" at bounding box center [58, 131] width 10 height 10
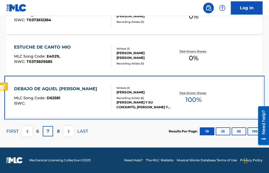
click at [57, 96] on span "D62581" at bounding box center [54, 97] width 14 height 5
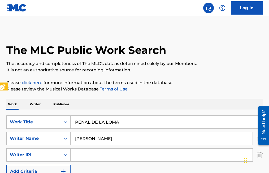
scroll to position [506, 0]
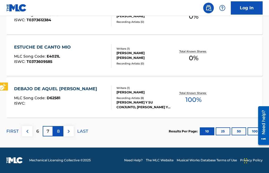
click at [58, 133] on p "8" at bounding box center [58, 131] width 3 height 6
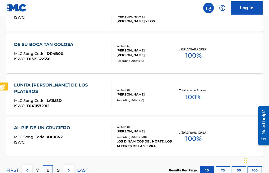
scroll to position [453, 0]
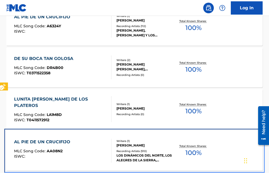
click at [52, 150] on span "AA08N2" at bounding box center [55, 150] width 16 height 5
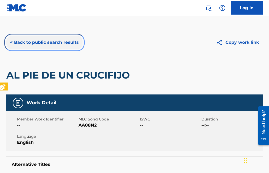
click at [11, 39] on button "< Back to public search results" at bounding box center [44, 42] width 76 height 13
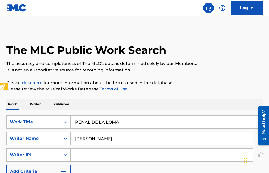
scroll to position [500, 0]
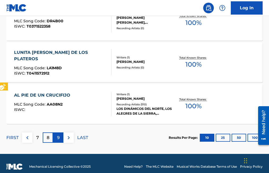
click at [58, 137] on p "9" at bounding box center [58, 137] width 3 height 6
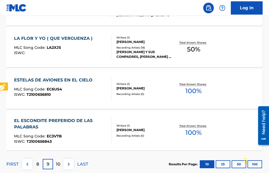
scroll to position [447, 0]
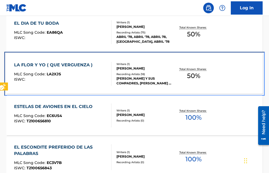
click at [58, 71] on div "LA FLOR Y YO ( QUE VERGUENZA ) MLC Song Code : LA2XJS ISWC :" at bounding box center [54, 74] width 81 height 24
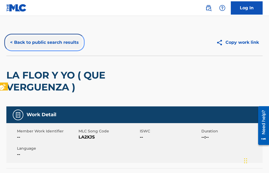
click at [12, 43] on button "< Back to public search results" at bounding box center [44, 42] width 76 height 13
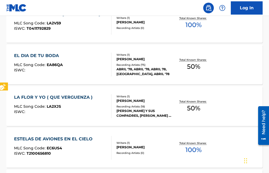
scroll to position [414, 0]
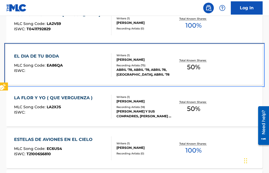
click at [57, 66] on span "EA86QA" at bounding box center [55, 65] width 16 height 5
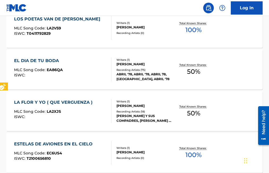
scroll to position [408, 0]
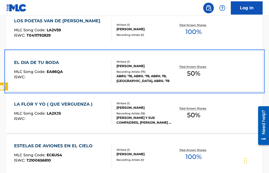
click at [62, 71] on span "EA86QA" at bounding box center [55, 71] width 16 height 5
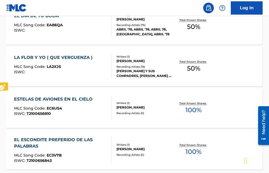
scroll to position [428, 0]
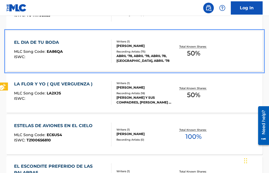
click at [54, 51] on span "EA86QA" at bounding box center [55, 51] width 16 height 5
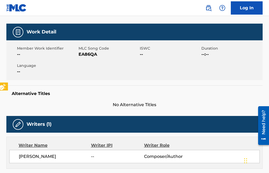
scroll to position [53, 0]
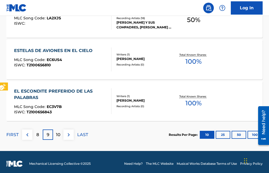
scroll to position [506, 0]
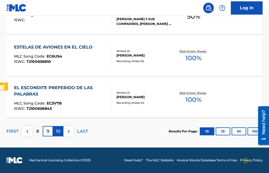
click at [58, 131] on p "10" at bounding box center [58, 131] width 5 height 6
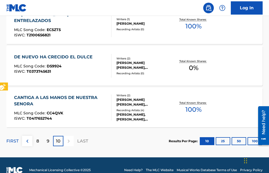
scroll to position [298, 0]
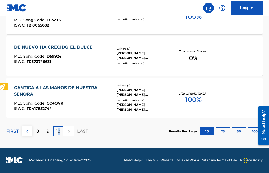
click at [59, 130] on p "10" at bounding box center [58, 131] width 5 height 6
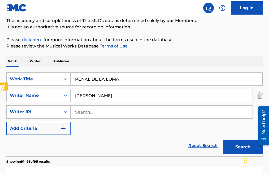
scroll to position [33, 0]
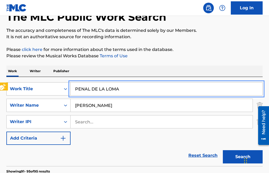
drag, startPoint x: 130, startPoint y: 91, endPoint x: 68, endPoint y: 87, distance: 61.3
type input "TOMANDO Y BAULANDO"
click at [223, 150] on button "Search" at bounding box center [243, 156] width 40 height 13
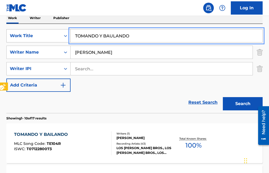
scroll to position [113, 0]
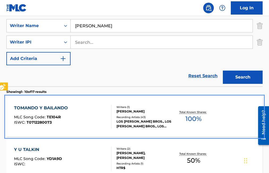
click at [59, 116] on span "TE104R" at bounding box center [54, 116] width 14 height 5
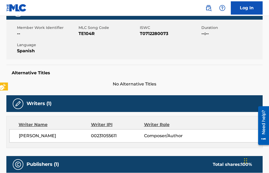
scroll to position [12, 0]
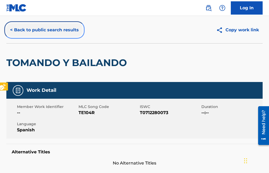
click at [10, 30] on button "< Back to public search results" at bounding box center [44, 29] width 76 height 13
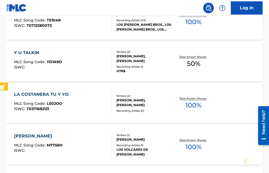
scroll to position [219, 0]
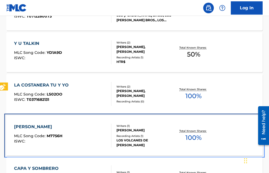
click at [56, 135] on span "M7756H" at bounding box center [55, 135] width 16 height 5
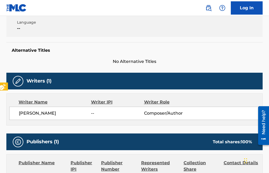
scroll to position [52, 0]
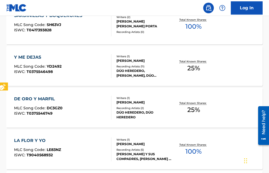
scroll to position [424, 0]
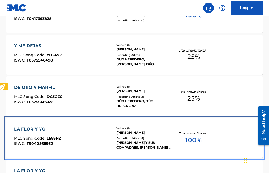
click at [54, 138] on span "LE83NZ" at bounding box center [54, 138] width 14 height 5
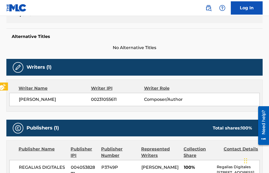
scroll to position [79, 0]
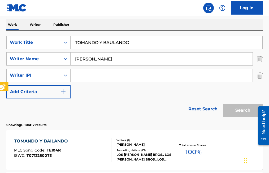
scroll to position [471, 0]
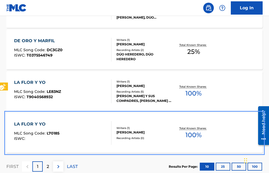
click at [58, 132] on span "L70185" at bounding box center [53, 133] width 13 height 5
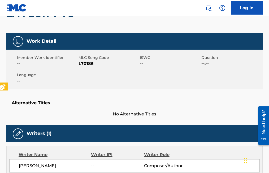
scroll to position [35, 0]
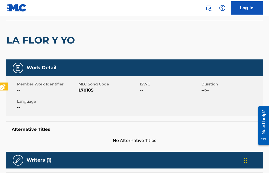
click at [78, 89] on div "Member Work Identifier --" at bounding box center [47, 87] width 61 height 12
drag, startPoint x: 77, startPoint y: 84, endPoint x: 113, endPoint y: 88, distance: 36.5
click at [113, 88] on div "Member Work Identifier -- MLC Song Code MLC Song Code - L70185 ISWC -- Duration…" at bounding box center [134, 96] width 256 height 40
copy div "-- MLC Song Code MLC Song Code - L70185"
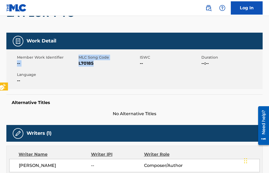
scroll to position [26, 0]
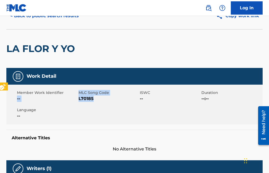
click at [119, 97] on span "MLC Song Code - L70185" at bounding box center [108, 98] width 60 height 6
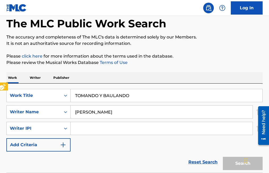
scroll to position [506, 0]
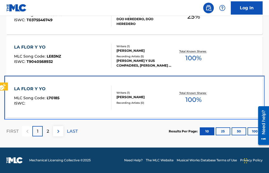
click at [53, 97] on span "L70185" at bounding box center [53, 97] width 13 height 5
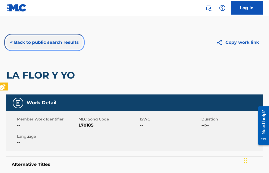
click at [11, 42] on button "< Back to public search results" at bounding box center [44, 42] width 76 height 13
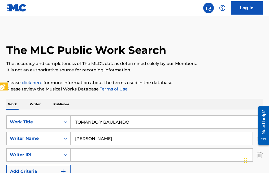
scroll to position [506, 0]
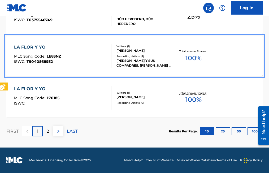
click at [48, 60] on span "T9040568932" at bounding box center [39, 61] width 26 height 5
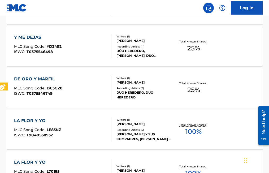
scroll to position [427, 0]
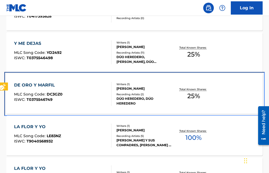
click at [53, 93] on span "DC3GZ0" at bounding box center [55, 94] width 16 height 5
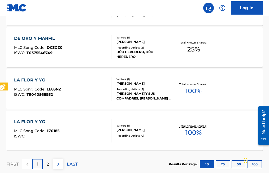
scroll to position [506, 0]
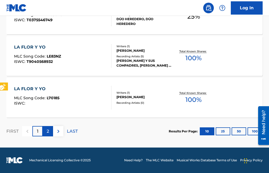
click at [48, 132] on p "2" at bounding box center [48, 131] width 2 height 6
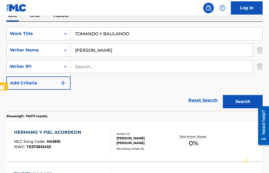
scroll to position [381, 0]
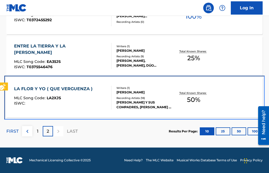
click at [56, 97] on span "LA2XJS" at bounding box center [54, 97] width 14 height 5
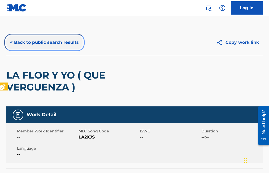
click at [9, 40] on button "< Back to public search results" at bounding box center [44, 42] width 76 height 13
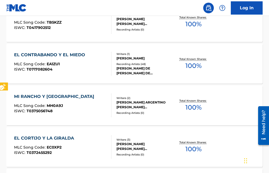
scroll to position [222, 0]
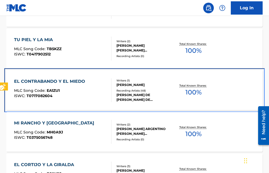
click at [56, 91] on span "EA1ZU1" at bounding box center [53, 90] width 13 height 5
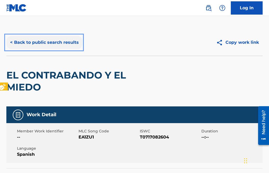
click at [9, 42] on button "< Back to public search results" at bounding box center [44, 42] width 76 height 13
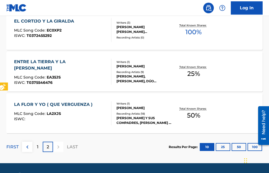
scroll to position [375, 0]
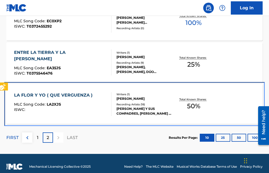
click at [55, 105] on span "LA2XJS" at bounding box center [54, 104] width 14 height 5
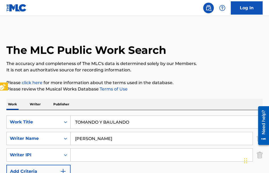
scroll to position [381, 0]
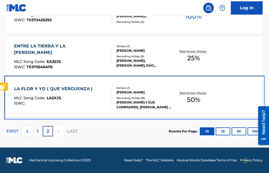
click at [213, 101] on div "Total Known Shares: 50 %" at bounding box center [193, 98] width 43 height 16
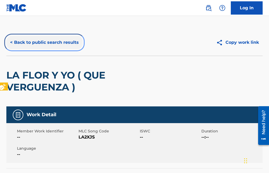
click at [12, 43] on button "< Back to public search results" at bounding box center [44, 42] width 76 height 13
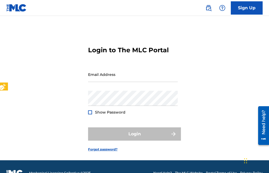
scroll to position [13, 0]
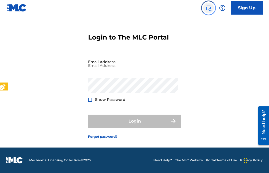
click at [207, 7] on img "Page Menu" at bounding box center [208, 8] width 6 height 6
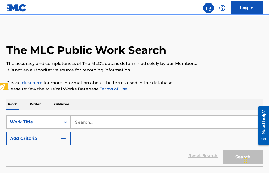
scroll to position [13, 0]
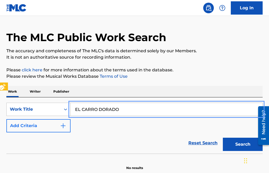
type input "EL CARRO DORADO"
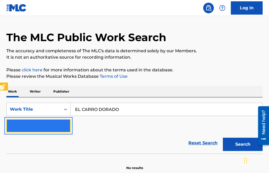
click at [65, 127] on img "Search Form" at bounding box center [63, 125] width 6 height 6
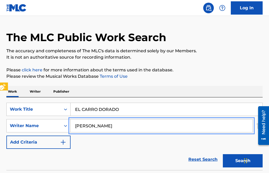
type input "[PERSON_NAME]"
click at [223, 154] on button "Search" at bounding box center [243, 160] width 40 height 13
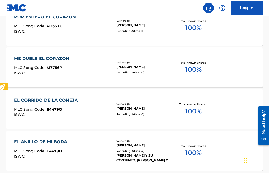
scroll to position [463, 0]
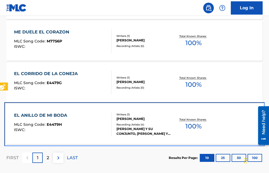
click at [50, 122] on span "E4479H" at bounding box center [54, 124] width 15 height 5
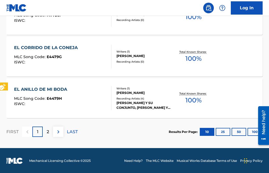
scroll to position [490, 0]
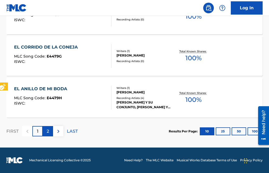
click at [47, 130] on p "2" at bounding box center [48, 131] width 2 height 6
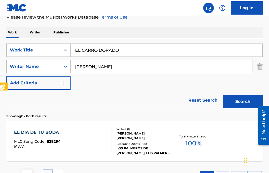
scroll to position [115, 0]
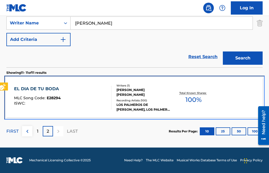
click at [50, 98] on span "E28294" at bounding box center [54, 97] width 14 height 5
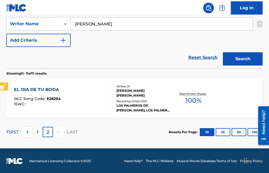
scroll to position [115, 0]
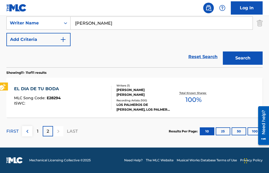
click at [48, 130] on p "2" at bounding box center [48, 131] width 2 height 6
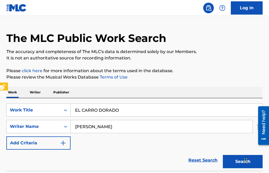
scroll to position [9, 0]
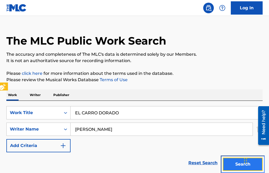
click at [241, 162] on button "Search" at bounding box center [243, 163] width 40 height 13
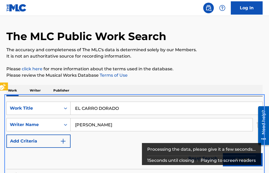
scroll to position [13, 0]
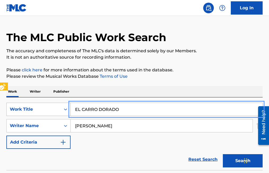
drag, startPoint x: 99, startPoint y: 112, endPoint x: 54, endPoint y: 110, distance: 45.1
type input "ESMERALDA"
click at [223, 154] on button "Search" at bounding box center [243, 160] width 40 height 13
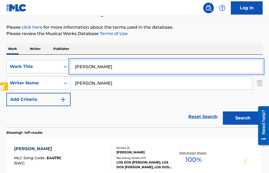
scroll to position [66, 0]
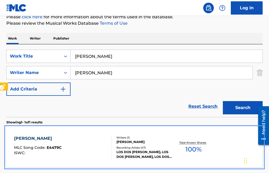
click at [56, 145] on span "E4479C" at bounding box center [54, 147] width 15 height 5
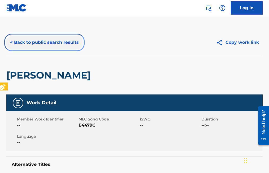
click at [11, 42] on button "< Back to public search results" at bounding box center [44, 42] width 76 height 13
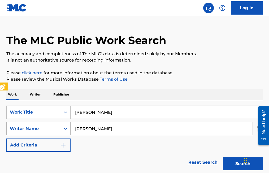
scroll to position [7, 0]
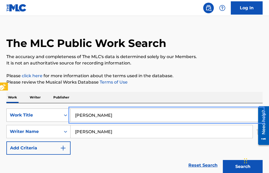
drag, startPoint x: 106, startPoint y: 111, endPoint x: 68, endPoint y: 112, distance: 37.9
click at [223, 160] on button "Search" at bounding box center [243, 166] width 40 height 13
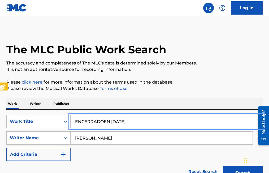
scroll to position [0, 0]
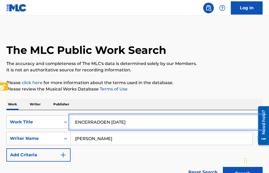
click at [103, 120] on input "ENCERRADOEN NAVIDAD" at bounding box center [166, 122] width 192 height 13
type input "ENCERRADO EN NAVIDAD"
click at [223, 167] on button "Search" at bounding box center [243, 173] width 40 height 13
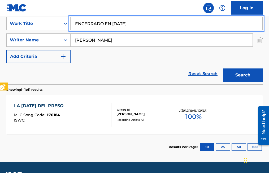
scroll to position [106, 0]
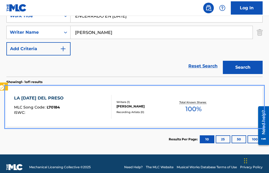
click at [51, 106] on span "L70184" at bounding box center [53, 107] width 13 height 5
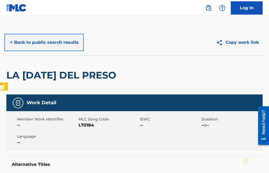
click at [13, 44] on button "< Back to public search results" at bounding box center [44, 42] width 76 height 13
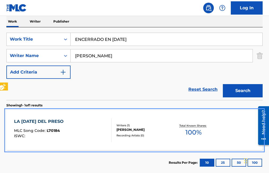
click at [52, 129] on span "L70184" at bounding box center [53, 130] width 13 height 5
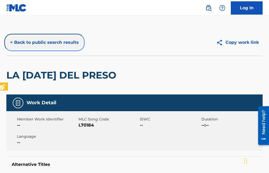
click at [10, 43] on button "< Back to public search results" at bounding box center [44, 42] width 76 height 13
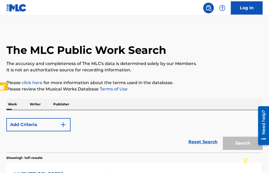
scroll to position [83, 0]
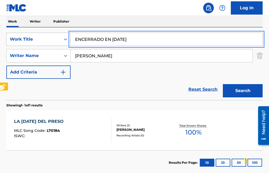
drag, startPoint x: 140, startPoint y: 38, endPoint x: 43, endPoint y: 40, distance: 97.3
type input "LA NUEVA MUJER CASADA"
click at [223, 84] on button "Search" at bounding box center [243, 90] width 40 height 13
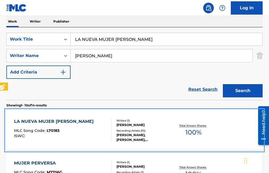
click at [55, 130] on span "L70183" at bounding box center [53, 130] width 13 height 5
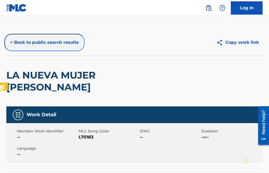
click at [11, 43] on button "< Back to public search results" at bounding box center [44, 42] width 76 height 13
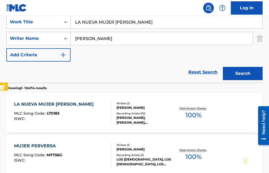
scroll to position [109, 0]
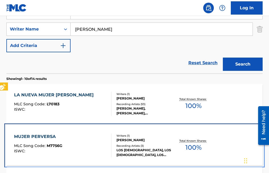
click at [50, 144] on span "M7756G" at bounding box center [55, 145] width 16 height 5
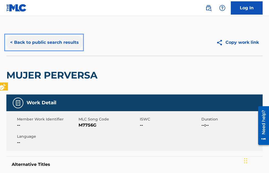
click at [11, 43] on button "< Back to public search results" at bounding box center [44, 42] width 76 height 13
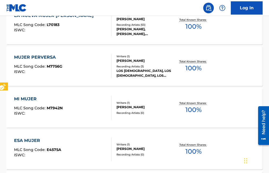
scroll to position [189, 0]
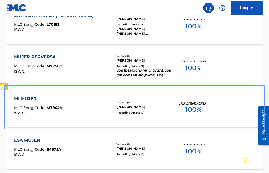
click at [51, 106] on span "M7942N" at bounding box center [55, 107] width 16 height 5
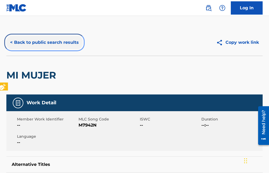
click at [11, 40] on button "< Back to public search results" at bounding box center [44, 42] width 76 height 13
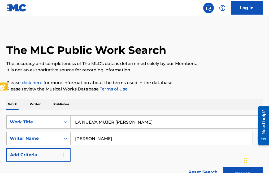
scroll to position [219, 0]
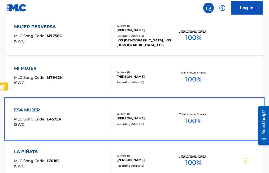
click at [50, 120] on span "E4575A" at bounding box center [54, 119] width 15 height 5
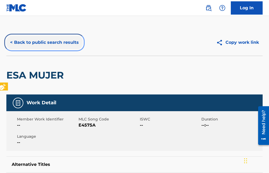
click at [12, 43] on button "< Back to public search results" at bounding box center [44, 42] width 76 height 13
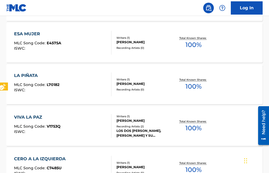
scroll to position [302, 0]
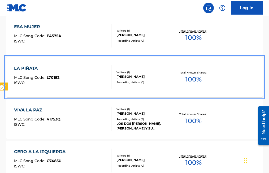
click at [49, 76] on span "L70182" at bounding box center [53, 77] width 13 height 5
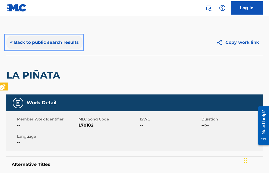
click at [12, 42] on button "< Back to public search results" at bounding box center [44, 42] width 76 height 13
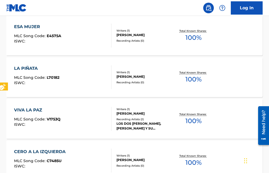
scroll to position [332, 0]
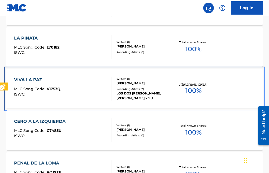
click at [55, 89] on span "V1753Q" at bounding box center [54, 88] width 14 height 5
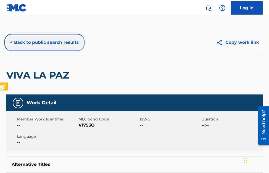
click at [11, 43] on button "< Back to public search results" at bounding box center [44, 42] width 76 height 13
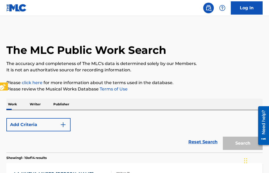
scroll to position [362, 0]
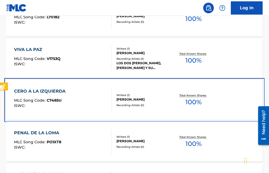
click at [58, 100] on span "C7485U" at bounding box center [54, 100] width 15 height 5
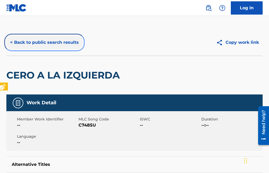
click at [11, 42] on button "< Back to public search results" at bounding box center [44, 42] width 76 height 13
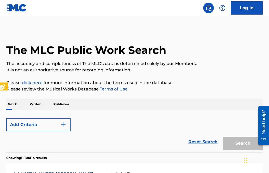
scroll to position [393, 0]
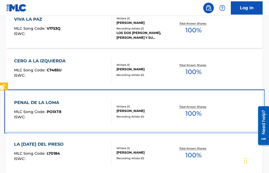
click at [56, 111] on span "PO1XT8" at bounding box center [54, 111] width 15 height 5
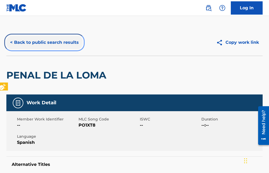
click at [13, 42] on button "< Back to public search results" at bounding box center [44, 42] width 76 height 13
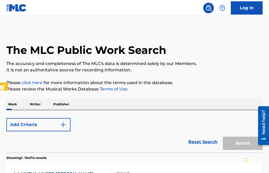
scroll to position [423, 0]
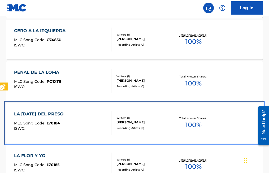
click at [54, 123] on span "L70184" at bounding box center [53, 123] width 13 height 5
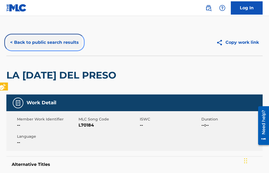
click at [12, 41] on button "< Back to public search results" at bounding box center [44, 42] width 76 height 13
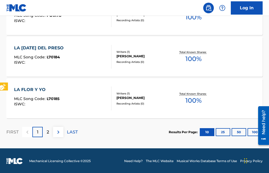
scroll to position [490, 0]
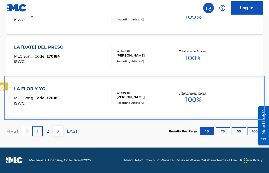
click at [55, 97] on span "L70185" at bounding box center [53, 97] width 13 height 5
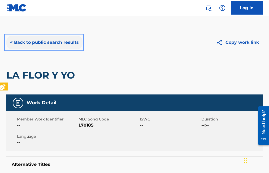
click at [11, 40] on button "< Back to public search results" at bounding box center [44, 42] width 76 height 13
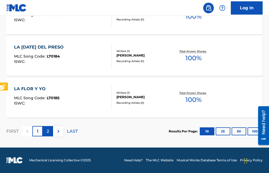
click at [47, 131] on p "2" at bounding box center [48, 131] width 2 height 6
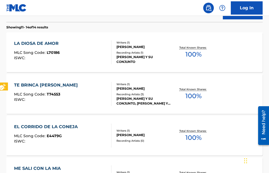
scroll to position [134, 0]
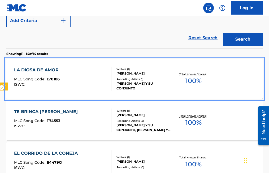
click at [51, 79] on span "L70186" at bounding box center [53, 79] width 13 height 5
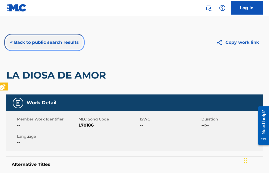
click at [10, 42] on button "< Back to public search results" at bounding box center [44, 42] width 76 height 13
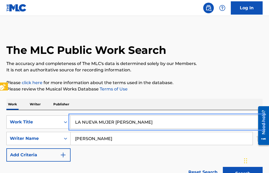
drag, startPoint x: 139, startPoint y: 118, endPoint x: 47, endPoint y: 129, distance: 91.7
type input "LA LADINA"
click at [223, 167] on button "Search" at bounding box center [243, 173] width 40 height 13
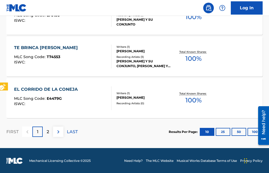
scroll to position [490, 0]
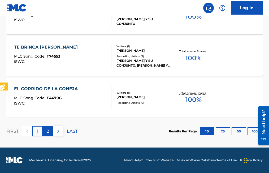
click at [51, 132] on div "2" at bounding box center [48, 131] width 10 height 10
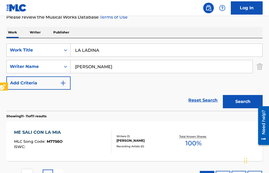
scroll to position [115, 0]
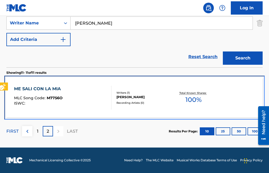
click at [51, 98] on span "M7756O" at bounding box center [55, 97] width 16 height 5
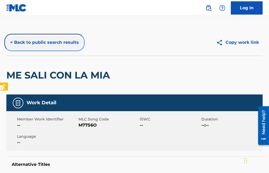
click at [10, 41] on button "< Back to public search results" at bounding box center [44, 42] width 76 height 13
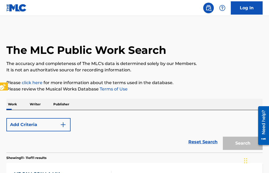
scroll to position [85, 0]
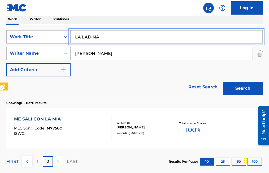
drag, startPoint x: 107, startPoint y: 38, endPoint x: 63, endPoint y: 38, distance: 44.3
type input "ME TIENES ACOSTUMBRADO"
click at [223, 82] on button "Search" at bounding box center [243, 88] width 40 height 13
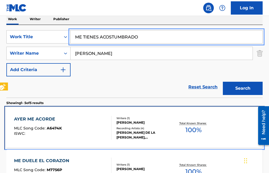
click at [57, 128] on span "A6474K" at bounding box center [54, 128] width 15 height 5
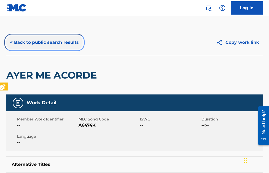
click at [10, 41] on button "< Back to public search results" at bounding box center [44, 42] width 76 height 13
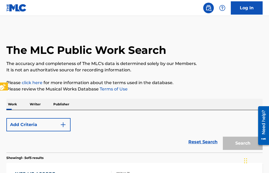
scroll to position [85, 0]
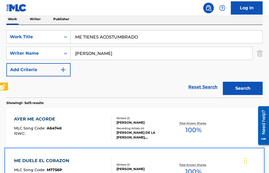
click at [56, 170] on span "M7756P" at bounding box center [54, 169] width 15 height 5
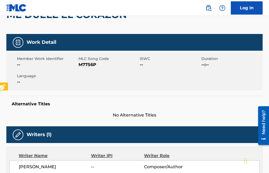
scroll to position [35, 0]
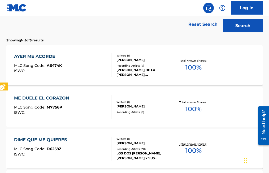
scroll to position [165, 0]
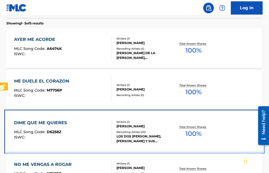
click at [55, 132] on span "D6258Z" at bounding box center [54, 131] width 15 height 5
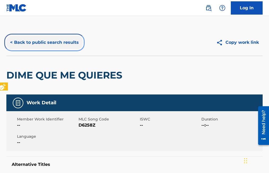
click at [11, 41] on button "< Back to public search results" at bounding box center [44, 42] width 76 height 13
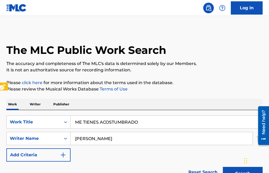
scroll to position [195, 0]
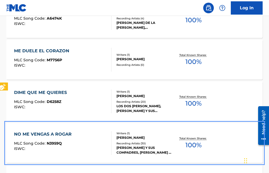
click at [53, 143] on span "N3959Q" at bounding box center [54, 143] width 15 height 5
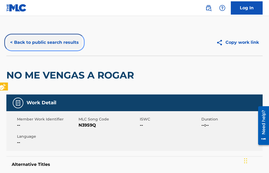
click at [10, 39] on button "< Back to public search results" at bounding box center [44, 42] width 76 height 13
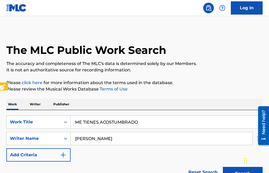
scroll to position [225, 0]
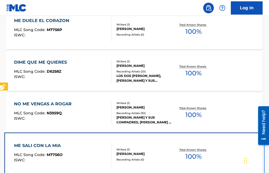
click at [49, 153] on span "M7756O" at bounding box center [55, 154] width 16 height 5
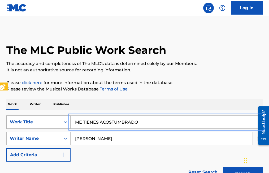
drag, startPoint x: 153, startPoint y: 122, endPoint x: 34, endPoint y: 120, distance: 119.3
type input "NO TE VAYAS"
click at [223, 167] on button "Search" at bounding box center [243, 173] width 40 height 13
click at [255, 123] on div at bounding box center [261, 125] width 15 height 43
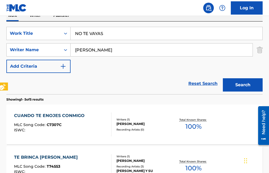
scroll to position [79, 0]
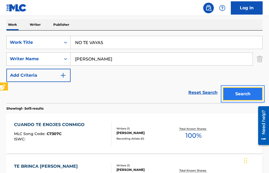
click at [245, 91] on button "Search" at bounding box center [243, 93] width 40 height 13
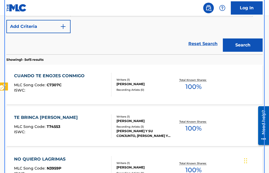
scroll to position [136, 0]
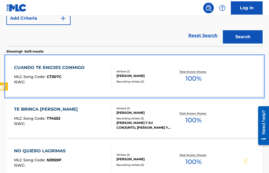
click at [55, 76] on span "C7307C" at bounding box center [54, 76] width 15 height 5
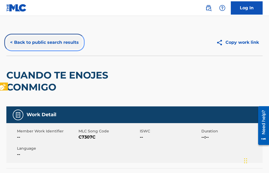
click at [12, 42] on button "< Back to public search results" at bounding box center [44, 42] width 76 height 13
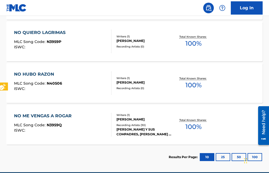
scroll to position [246, 0]
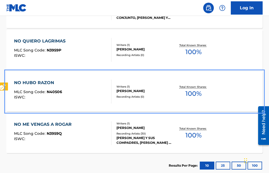
click at [47, 90] on span "N40506" at bounding box center [54, 91] width 15 height 5
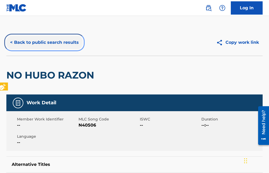
click at [10, 42] on button "< Back to public search results" at bounding box center [44, 42] width 76 height 13
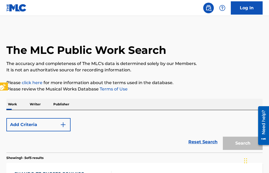
scroll to position [276, 0]
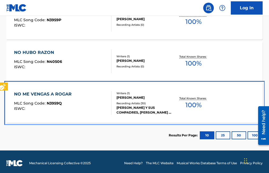
click at [55, 101] on span "N3959Q" at bounding box center [54, 103] width 15 height 5
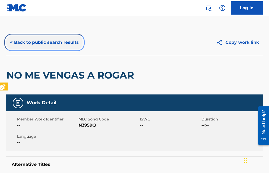
click at [11, 40] on button "< Back to public search results" at bounding box center [44, 42] width 76 height 13
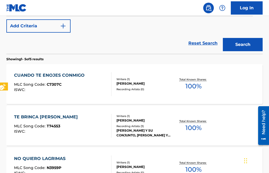
scroll to position [67, 0]
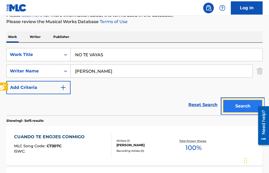
click at [245, 107] on button "Search" at bounding box center [243, 105] width 40 height 13
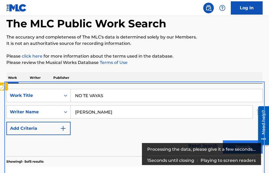
scroll to position [0, 0]
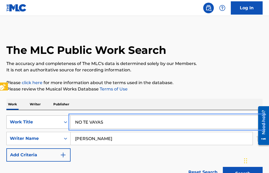
drag, startPoint x: 121, startPoint y: 124, endPoint x: 49, endPoint y: 128, distance: 71.9
type input "PERDER O GANAR"
click at [223, 167] on button "Search" at bounding box center [243, 173] width 40 height 13
click at [237, 170] on button "Search" at bounding box center [243, 173] width 40 height 13
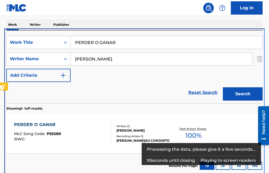
scroll to position [85, 0]
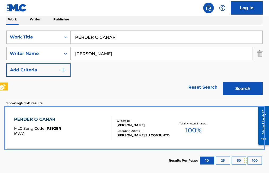
click at [47, 127] on span "P5928R" at bounding box center [54, 128] width 14 height 5
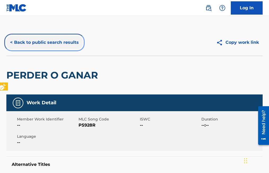
click at [10, 43] on button "< Back to public search results" at bounding box center [44, 42] width 76 height 13
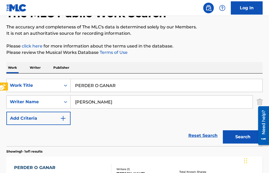
scroll to position [33, 0]
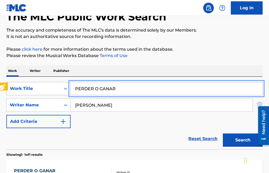
drag, startPoint x: 120, startPoint y: 86, endPoint x: 68, endPoint y: 90, distance: 52.6
type input "PIENSALO BIEN"
click at [223, 133] on button "Search" at bounding box center [243, 139] width 40 height 13
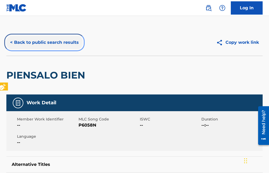
click at [10, 42] on button "< Back to public search results" at bounding box center [44, 42] width 76 height 13
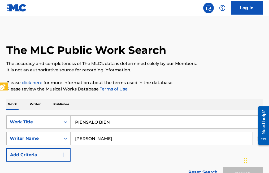
scroll to position [33, 0]
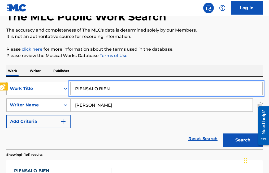
drag, startPoint x: 115, startPoint y: 87, endPoint x: 38, endPoint y: 91, distance: 76.4
click at [223, 133] on button "Search" at bounding box center [243, 139] width 40 height 13
click at [77, 88] on input "ORISIONERO DEL RECUERDO" at bounding box center [166, 88] width 192 height 13
type input "PRISIONERO DEL RECUERDO"
click at [223, 133] on button "Search" at bounding box center [243, 139] width 40 height 13
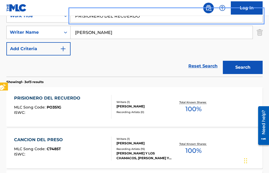
scroll to position [113, 0]
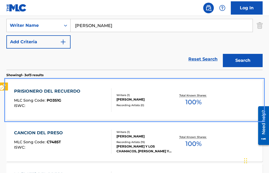
click at [56, 99] on span "PO3S1G" at bounding box center [54, 100] width 15 height 5
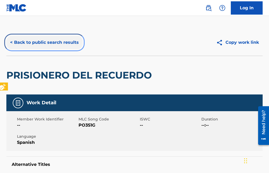
click at [10, 43] on button "< Back to public search results" at bounding box center [44, 42] width 76 height 13
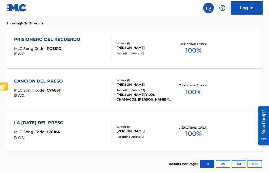
scroll to position [166, 0]
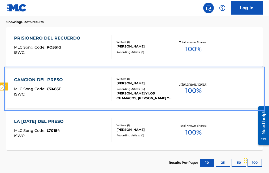
click at [53, 90] on span "C7485T" at bounding box center [54, 88] width 14 height 5
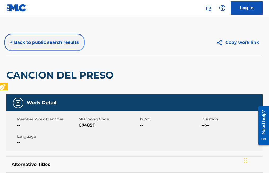
click at [10, 42] on button "< Back to public search results" at bounding box center [44, 42] width 76 height 13
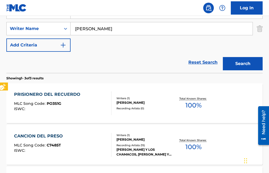
scroll to position [170, 0]
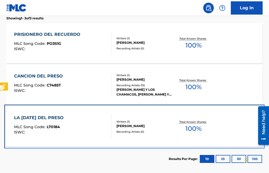
click at [55, 126] on span "L70184" at bounding box center [53, 126] width 13 height 5
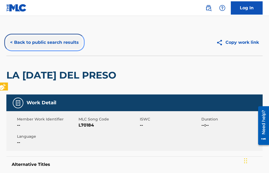
click at [10, 41] on button "< Back to public search results" at bounding box center [44, 42] width 76 height 13
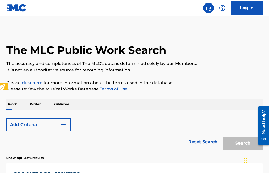
scroll to position [196, 0]
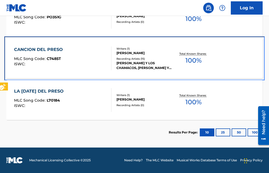
click at [10, 41] on div "CANCION DEL PRESO MLC Song Code : C7485T ISWC : Writers ( 1 ) RAMON MEDINA TREV…" at bounding box center [134, 58] width 256 height 40
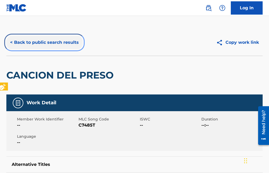
click at [9, 43] on button "< Back to public search results" at bounding box center [44, 42] width 76 height 13
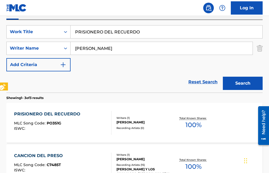
scroll to position [64, 0]
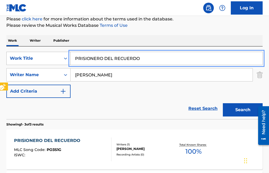
drag, startPoint x: 150, startPoint y: 60, endPoint x: 62, endPoint y: 60, distance: 88.0
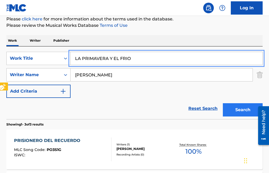
type input "LA PRIMAVERA Y EL FRIO"
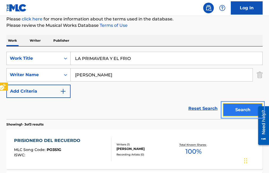
click at [232, 110] on button "Search" at bounding box center [243, 109] width 40 height 13
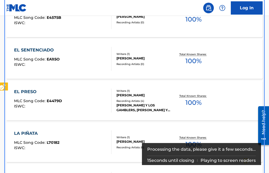
scroll to position [329, 0]
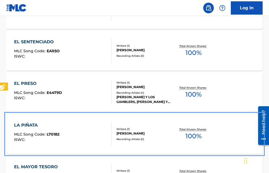
click at [56, 135] on span "L70182" at bounding box center [53, 134] width 13 height 5
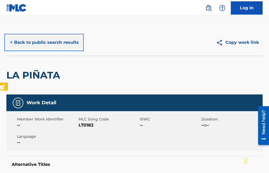
click at [10, 43] on button "< Back to public search results" at bounding box center [44, 42] width 76 height 13
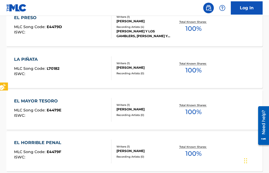
scroll to position [412, 0]
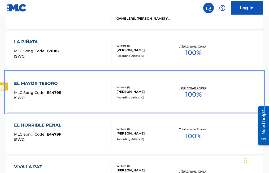
click at [53, 92] on span "E4479E" at bounding box center [54, 92] width 15 height 5
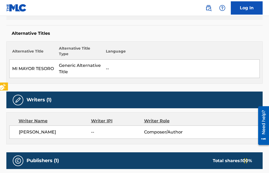
scroll to position [132, 0]
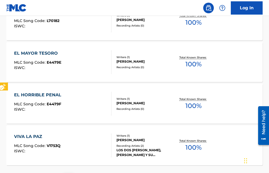
scroll to position [490, 0]
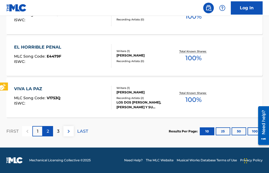
click at [49, 132] on p "2" at bounding box center [48, 131] width 2 height 6
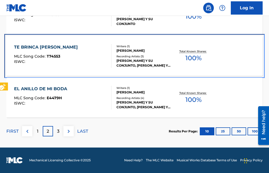
click at [54, 56] on span "T74553" at bounding box center [54, 56] width 14 height 5
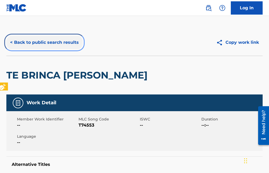
click at [10, 42] on button "< Back to public search results" at bounding box center [44, 42] width 76 height 13
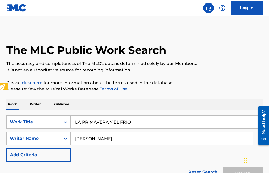
scroll to position [490, 0]
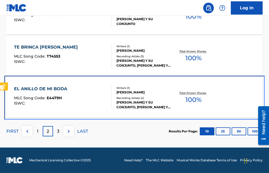
click at [52, 99] on span "E4479H" at bounding box center [54, 97] width 15 height 5
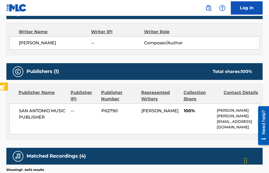
scroll to position [185, 0]
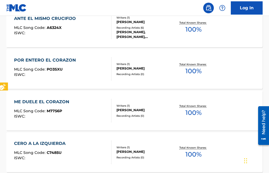
scroll to position [490, 0]
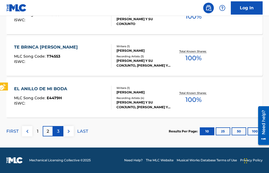
click at [58, 130] on p "3" at bounding box center [58, 131] width 2 height 6
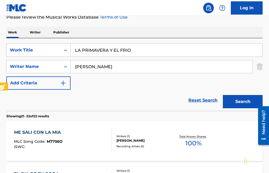
scroll to position [157, 0]
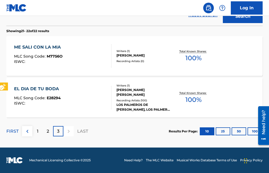
click at [58, 127] on div "3" at bounding box center [58, 131] width 10 height 10
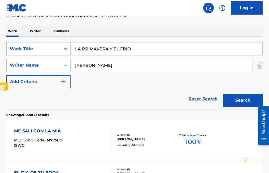
scroll to position [77, 0]
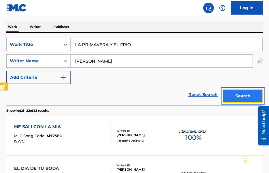
click at [250, 93] on button "Search" at bounding box center [243, 95] width 40 height 13
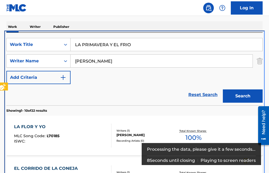
scroll to position [110, 0]
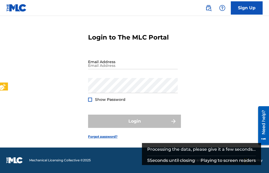
scroll to position [13, 0]
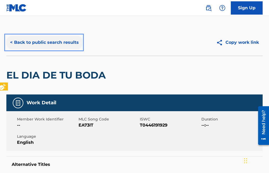
click at [9, 42] on button "< Back to public search results" at bounding box center [44, 42] width 76 height 13
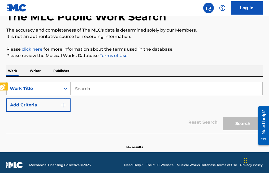
scroll to position [38, 0]
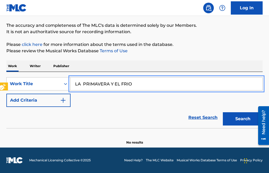
type input "LA PRIMAVERA Y EL FRIO"
click at [223, 112] on button "Search" at bounding box center [243, 118] width 40 height 13
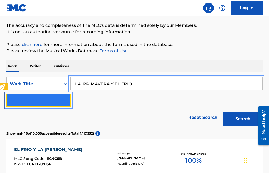
click at [62, 101] on img "Search Form" at bounding box center [63, 100] width 6 height 6
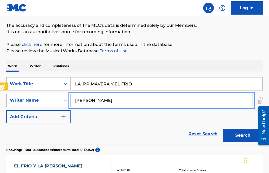
type input "[PERSON_NAME]"
click at [223, 129] on button "Search" at bounding box center [243, 135] width 40 height 13
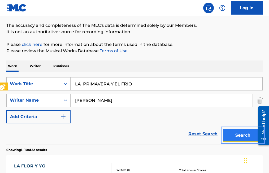
click at [243, 137] on button "Search" at bounding box center [243, 135] width 40 height 13
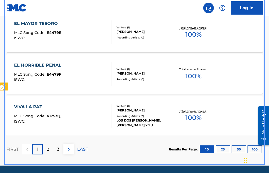
scroll to position [481, 0]
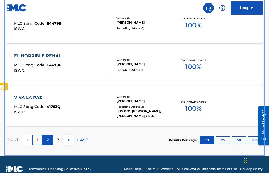
click at [43, 138] on div "2" at bounding box center [48, 140] width 10 height 10
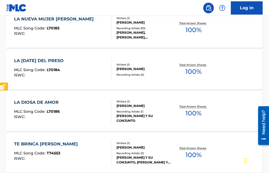
scroll to position [384, 0]
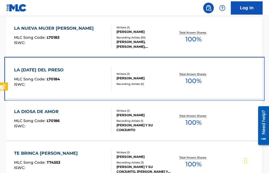
click at [52, 78] on span "L70184" at bounding box center [53, 79] width 13 height 5
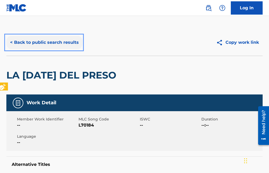
click at [11, 43] on button "< Back to public search results" at bounding box center [44, 42] width 76 height 13
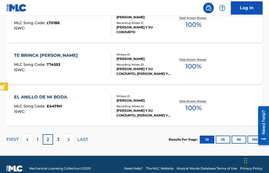
scroll to position [490, 0]
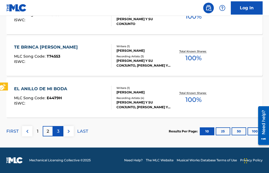
click at [59, 130] on p "3" at bounding box center [58, 131] width 2 height 6
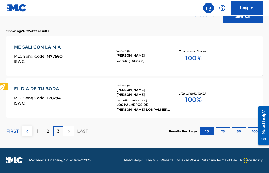
scroll to position [130, 0]
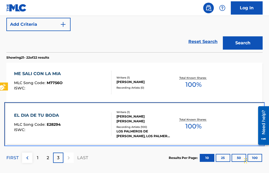
click at [50, 123] on span "E28294" at bounding box center [54, 124] width 14 height 5
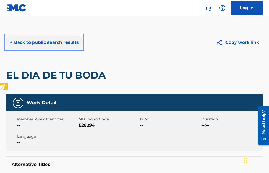
click at [10, 42] on button "< Back to public search results" at bounding box center [44, 42] width 76 height 13
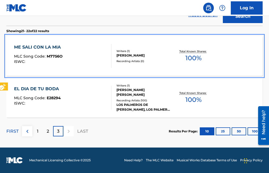
click at [53, 56] on span "M7756O" at bounding box center [55, 56] width 16 height 5
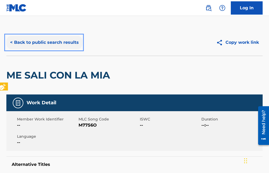
click at [10, 42] on button "< Back to public search results" at bounding box center [44, 42] width 76 height 13
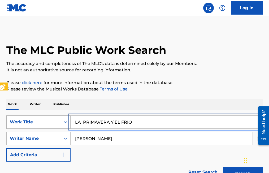
drag, startPoint x: 146, startPoint y: 125, endPoint x: 64, endPoint y: 118, distance: 82.1
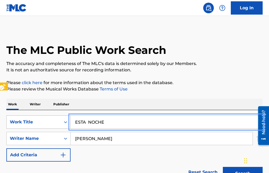
type input "ESTA NOCHE"
click at [223, 167] on button "Search" at bounding box center [243, 173] width 40 height 13
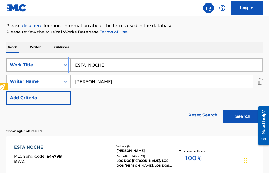
scroll to position [79, 0]
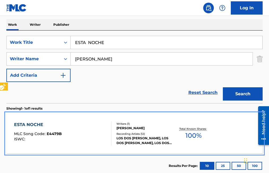
click at [54, 137] on div "MLC Song Code : E4479B" at bounding box center [38, 134] width 48 height 5
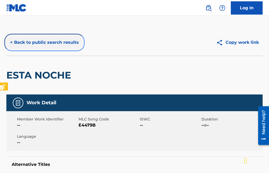
click at [10, 41] on button "< Back to public search results" at bounding box center [44, 42] width 76 height 13
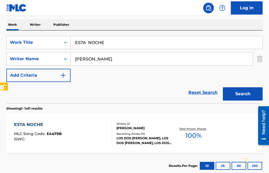
scroll to position [53, 0]
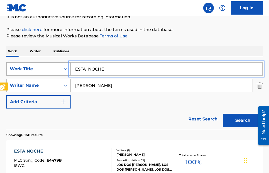
drag, startPoint x: 106, startPoint y: 65, endPoint x: 61, endPoint y: 70, distance: 45.1
type input "FIJATE BIEN"
click at [223, 114] on button "Search" at bounding box center [243, 120] width 40 height 13
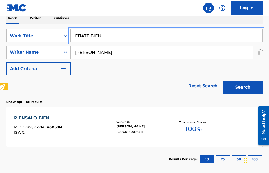
scroll to position [86, 0]
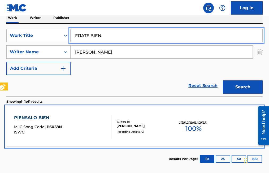
click at [55, 125] on span "P6058N" at bounding box center [54, 126] width 15 height 5
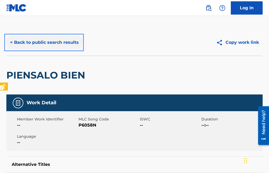
click at [11, 43] on button "< Back to public search results" at bounding box center [44, 42] width 76 height 13
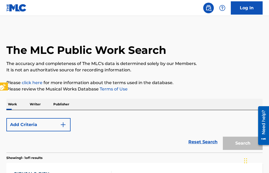
scroll to position [83, 0]
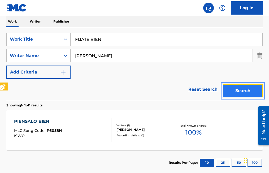
click at [252, 89] on button "Search" at bounding box center [243, 90] width 40 height 13
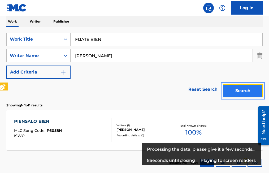
click at [252, 90] on button "Search" at bounding box center [243, 90] width 40 height 13
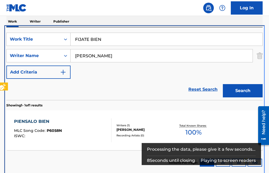
scroll to position [85, 0]
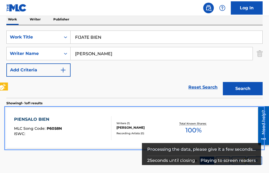
click at [60, 131] on div "MLC Song Code : P6058N" at bounding box center [38, 128] width 48 height 5
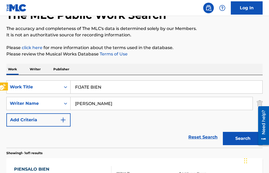
scroll to position [33, 0]
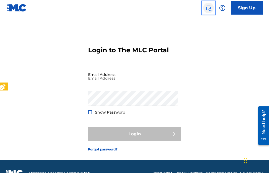
click at [206, 8] on img "Page Menu" at bounding box center [208, 8] width 6 height 6
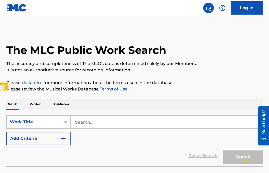
scroll to position [13, 0]
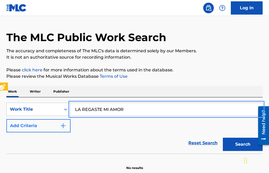
type input "LA REGASTE MI AMOR"
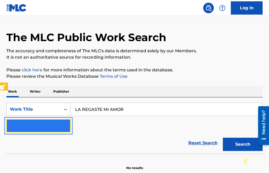
click at [64, 125] on img "Search Form" at bounding box center [63, 125] width 6 height 6
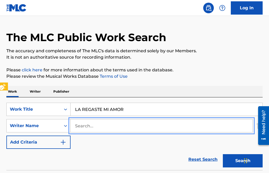
click at [74, 123] on input "Search..." at bounding box center [161, 125] width 182 height 13
click at [6, 135] on button "Add Criteria" at bounding box center [38, 141] width 64 height 13
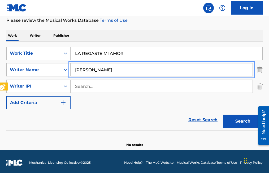
scroll to position [71, 0]
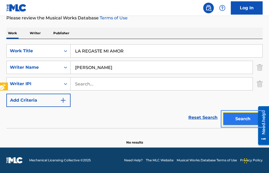
click at [237, 118] on button "Search" at bounding box center [243, 118] width 40 height 13
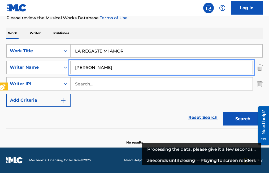
click at [78, 66] on input "FAMON MEDINA TREVINO" at bounding box center [161, 67] width 182 height 13
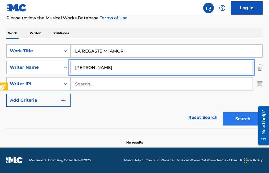
type input "[PERSON_NAME]"
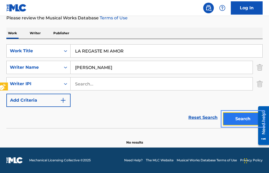
click at [240, 118] on button "Search" at bounding box center [243, 118] width 40 height 13
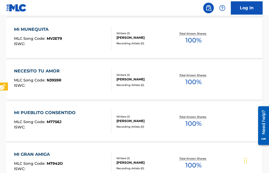
scroll to position [358, 0]
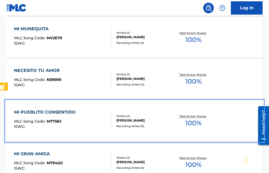
click at [50, 120] on span "M7756J" at bounding box center [54, 121] width 15 height 5
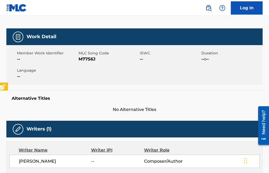
scroll to position [53, 0]
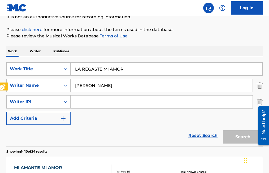
scroll to position [405, 0]
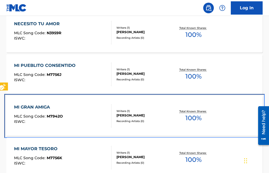
scroll to position [405, 0]
click at [58, 116] on span "M7942O" at bounding box center [55, 116] width 16 height 5
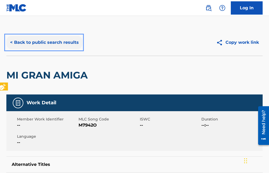
click at [11, 41] on button "< Back to public search results" at bounding box center [44, 42] width 76 height 13
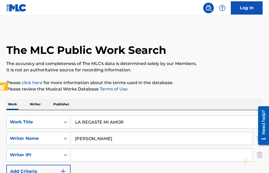
scroll to position [451, 0]
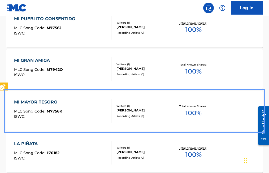
click at [58, 111] on span "M7756K" at bounding box center [54, 111] width 15 height 5
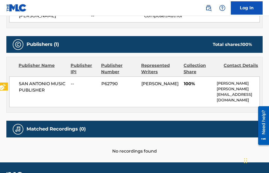
scroll to position [256, 0]
